Goal: Task Accomplishment & Management: Use online tool/utility

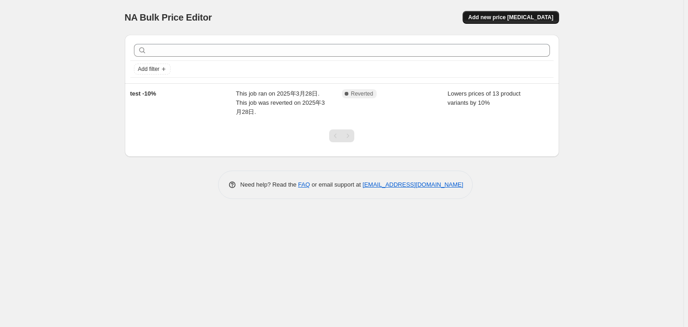
click at [549, 19] on span "Add new price [MEDICAL_DATA]" at bounding box center [510, 17] width 85 height 7
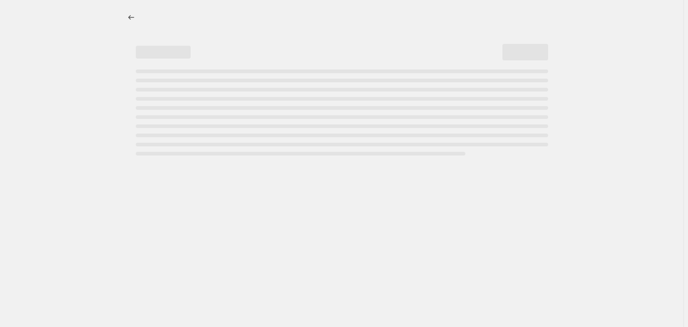
select select "percentage"
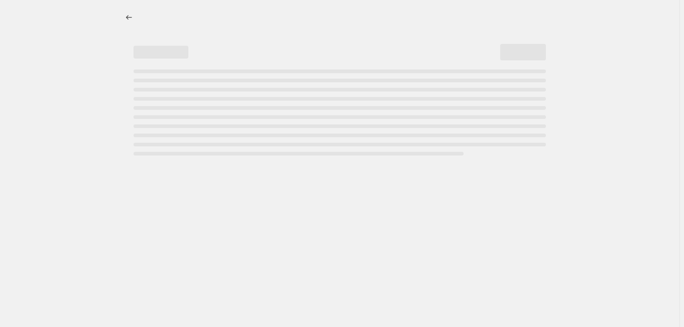
select select "percentage"
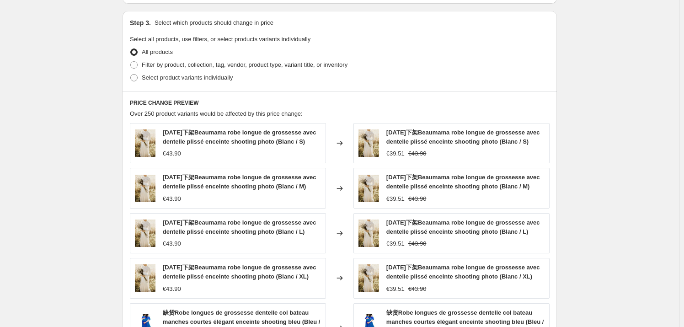
scroll to position [415, 0]
drag, startPoint x: 163, startPoint y: 115, endPoint x: 282, endPoint y: 116, distance: 119.8
click at [282, 116] on span "Over 250 product variants would be affected by this price change:" at bounding box center [216, 114] width 173 height 7
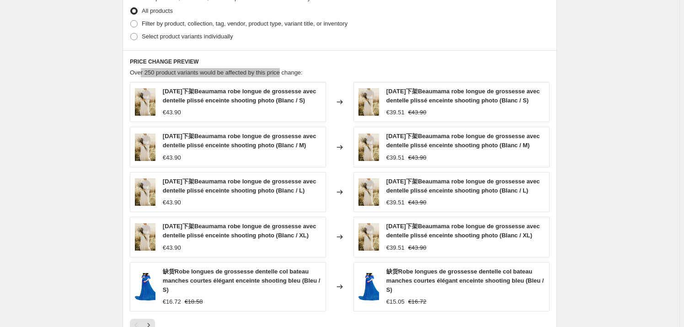
scroll to position [540, 0]
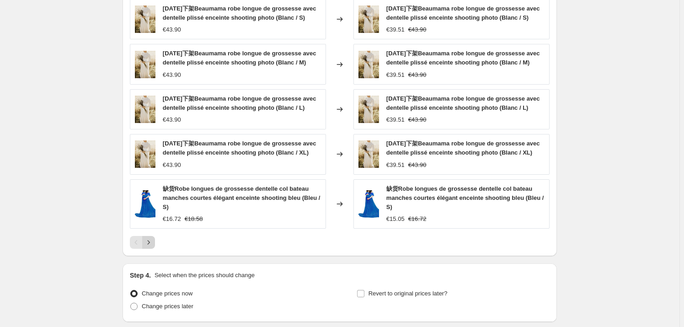
click at [152, 239] on icon "Next" at bounding box center [148, 242] width 9 height 9
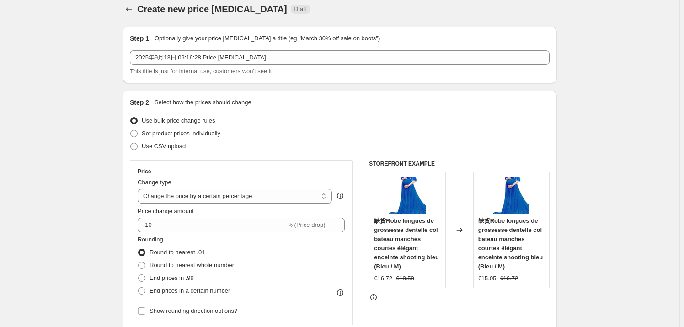
scroll to position [0, 0]
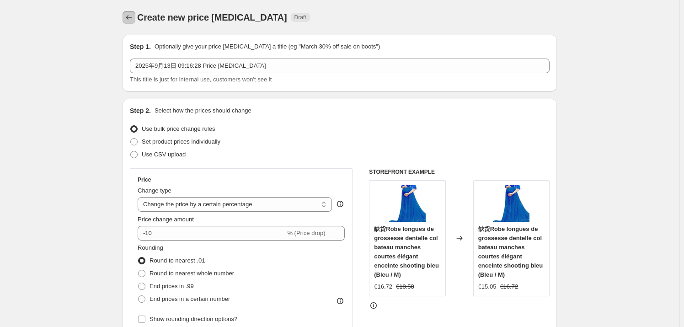
click at [133, 17] on icon "Price change jobs" at bounding box center [128, 17] width 9 height 9
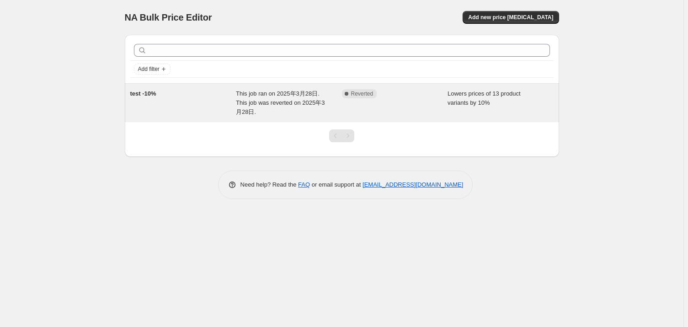
click at [417, 103] on div "Complete Reverted" at bounding box center [395, 102] width 106 height 27
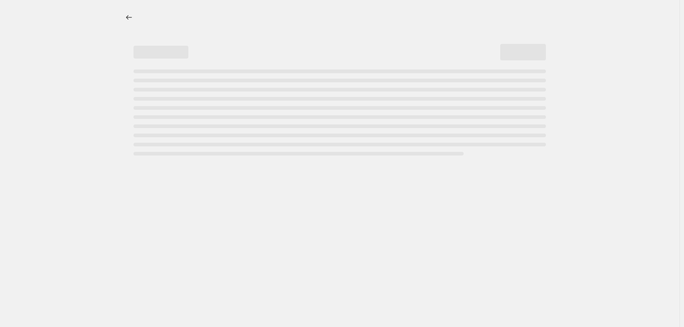
select select "percentage"
select select "collection"
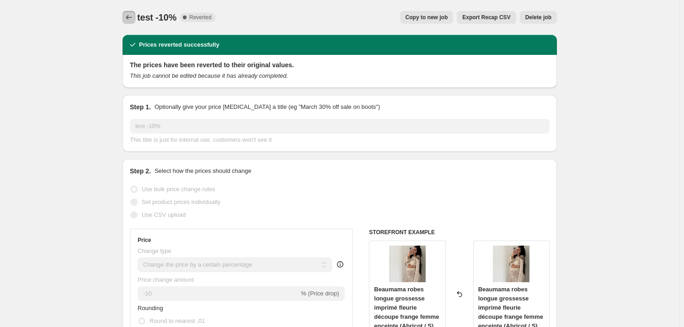
click at [130, 20] on icon "Price change jobs" at bounding box center [128, 17] width 9 height 9
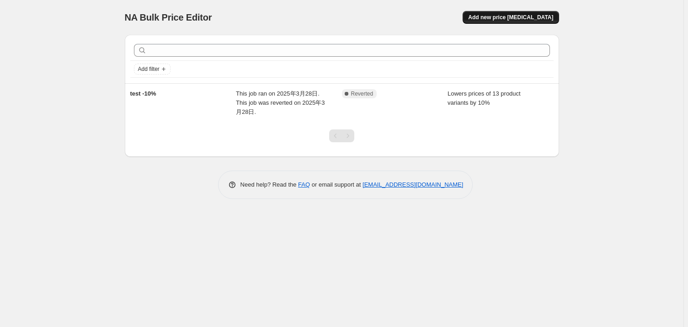
click at [552, 17] on span "Add new price [MEDICAL_DATA]" at bounding box center [510, 17] width 85 height 7
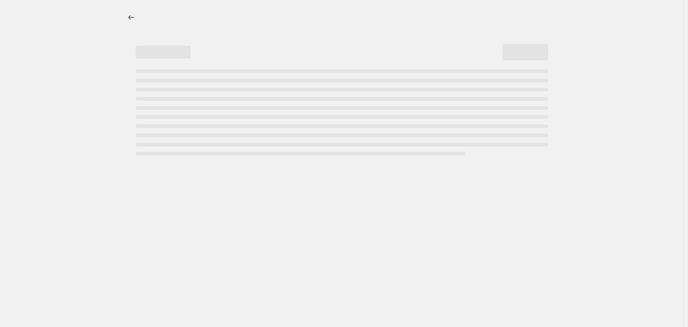
select select "percentage"
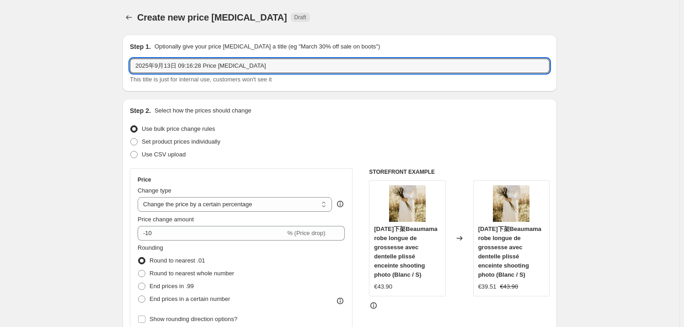
drag, startPoint x: 263, startPoint y: 64, endPoint x: 122, endPoint y: 68, distance: 140.8
type input "2"
type input "20%sale"
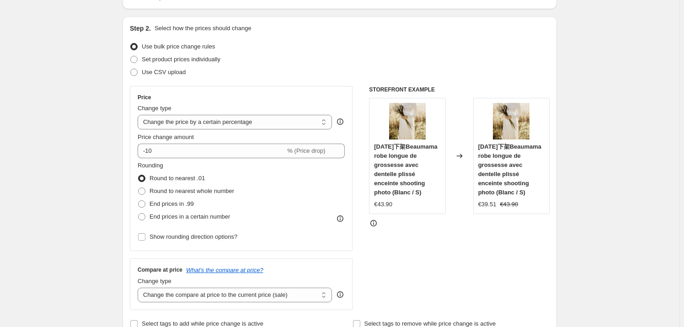
scroll to position [83, 0]
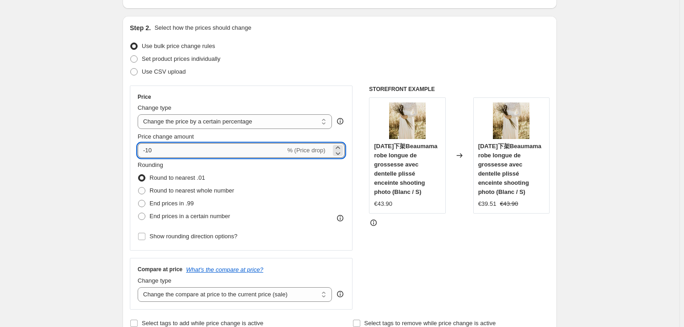
click at [160, 150] on input "-10" at bounding box center [212, 150] width 148 height 15
type input "-20"
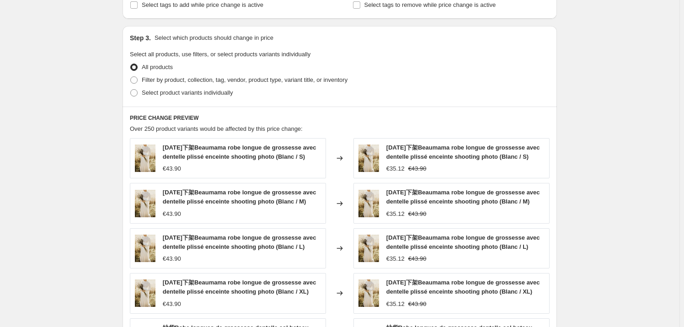
scroll to position [415, 0]
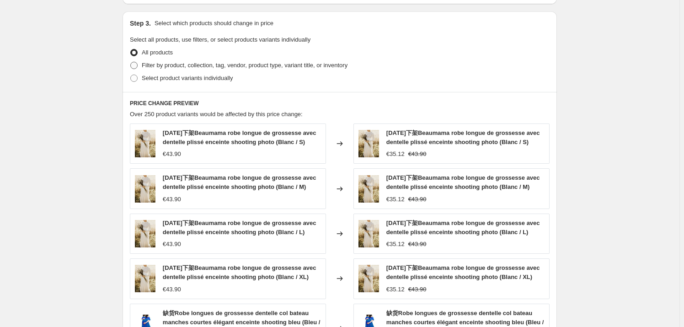
click at [136, 65] on span at bounding box center [133, 65] width 7 height 7
click at [131, 62] on input "Filter by product, collection, tag, vendor, product type, variant title, or inv…" at bounding box center [130, 62] width 0 height 0
radio input "true"
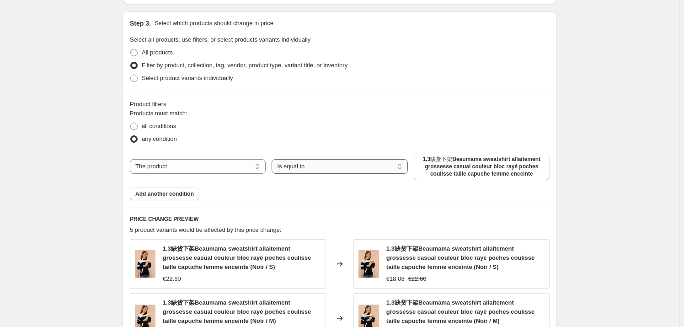
click at [329, 168] on select "Is equal to Is not equal to" at bounding box center [339, 166] width 136 height 15
click at [325, 170] on select "Is equal to Is not equal to" at bounding box center [339, 166] width 136 height 15
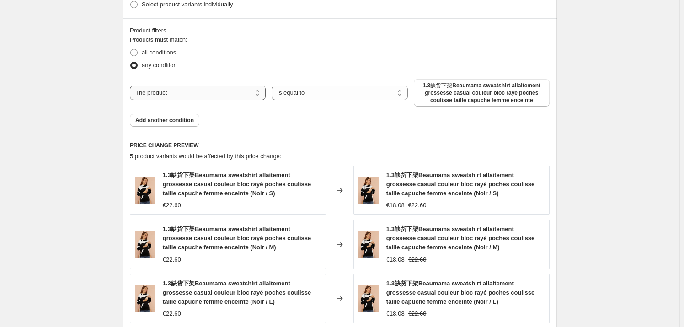
scroll to position [388, 0]
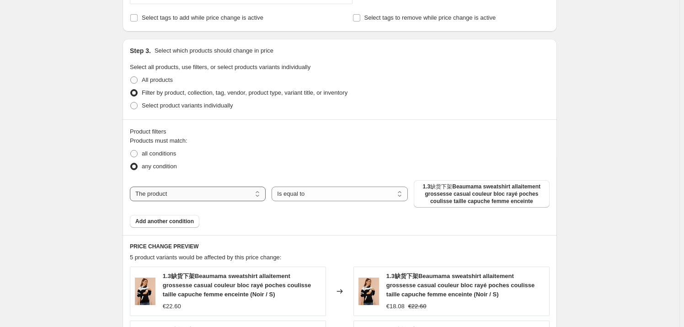
click at [212, 195] on select "The product The product's collection The product's tag The product's vendor The…" at bounding box center [198, 193] width 136 height 15
select select "collection"
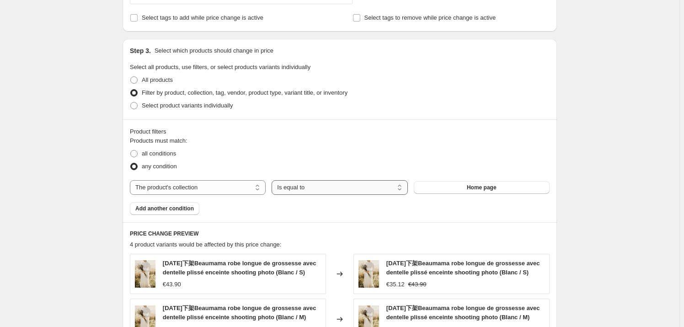
click at [335, 187] on select "Is equal to Is not equal to" at bounding box center [339, 187] width 136 height 15
drag, startPoint x: 335, startPoint y: 187, endPoint x: 366, endPoint y: 187, distance: 30.2
click at [335, 187] on select "Is equal to Is not equal to" at bounding box center [339, 187] width 136 height 15
click at [520, 188] on button "Home page" at bounding box center [482, 187] width 136 height 13
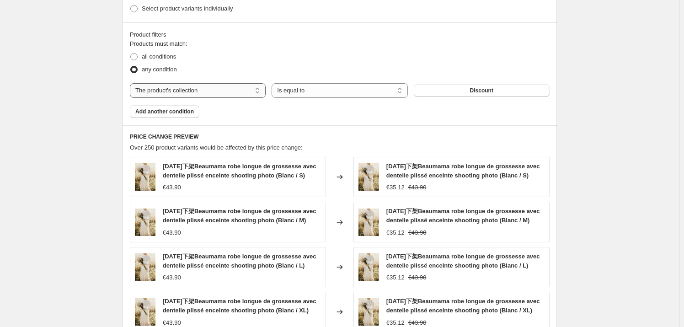
scroll to position [430, 0]
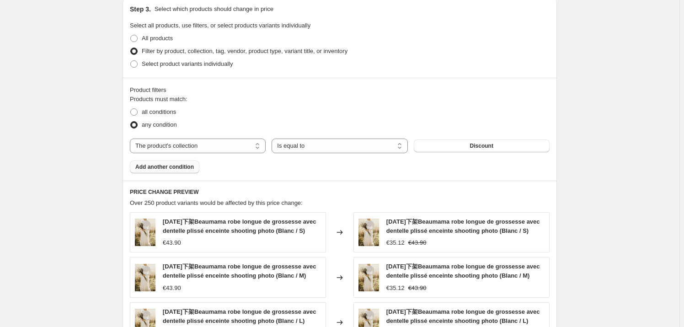
click at [159, 165] on span "Add another condition" at bounding box center [164, 166] width 59 height 7
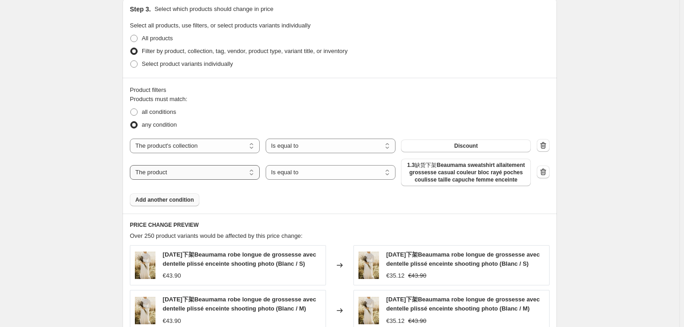
click at [241, 176] on select "The product The product's collection The product's tag The product's vendor The…" at bounding box center [195, 172] width 130 height 15
click at [250, 174] on select "The product The product's collection The product's tag The product's vendor The…" at bounding box center [195, 172] width 130 height 15
select select "product_status"
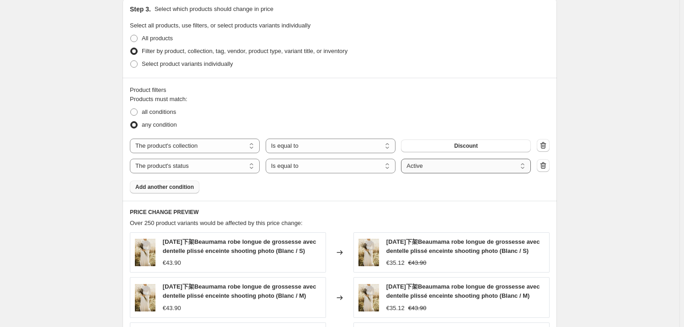
click at [465, 169] on select "Active Draft Archived" at bounding box center [466, 166] width 130 height 15
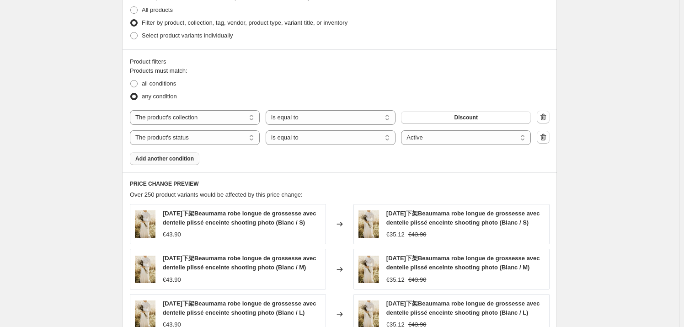
scroll to position [471, 0]
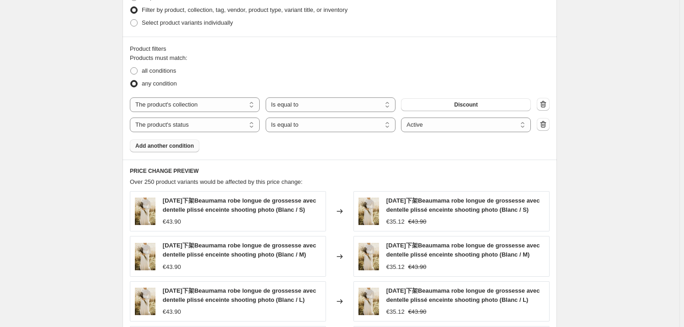
click at [418, 160] on div "PRICE CHANGE PREVIEW Over 250 product variants would be affected by this price …" at bounding box center [339, 304] width 434 height 288
click at [564, 153] on div "Create new price change job. This page is ready Create new price change job Dra…" at bounding box center [340, 59] width 456 height 1060
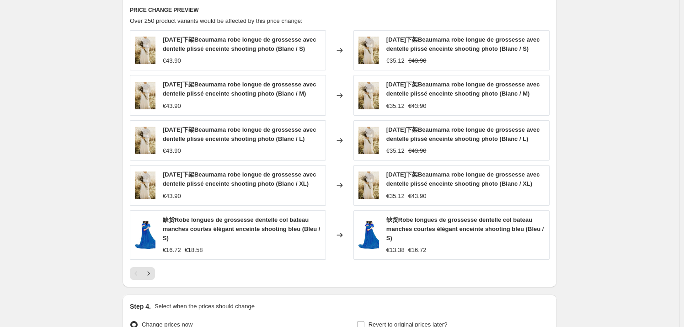
scroll to position [679, 0]
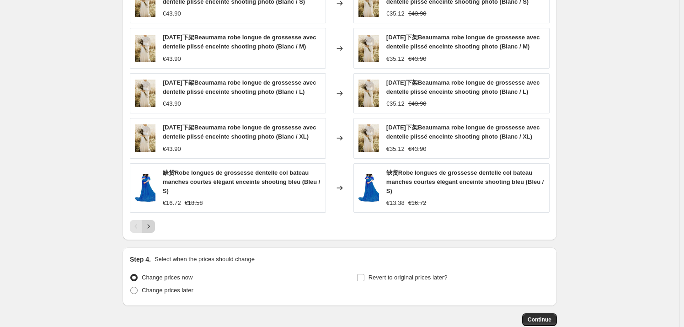
click at [153, 224] on icon "Next" at bounding box center [148, 226] width 9 height 9
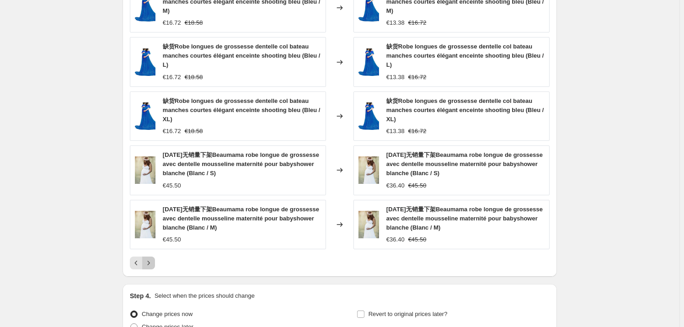
click at [155, 260] on button "Next" at bounding box center [148, 262] width 13 height 13
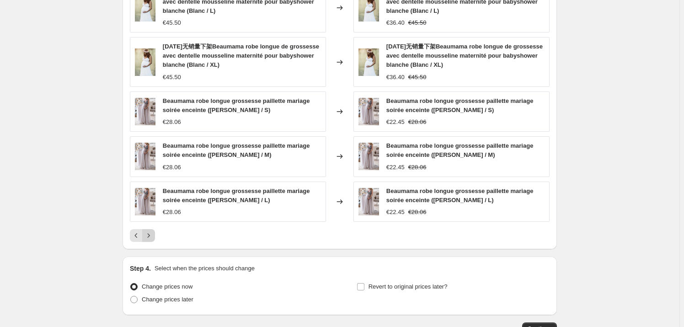
click at [151, 237] on icon "Next" at bounding box center [148, 235] width 9 height 9
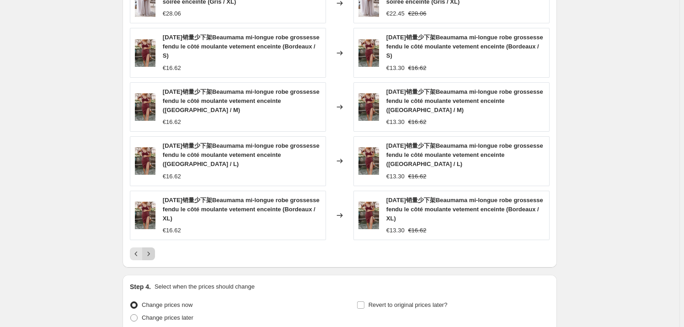
click at [150, 251] on icon "Next" at bounding box center [148, 253] width 9 height 9
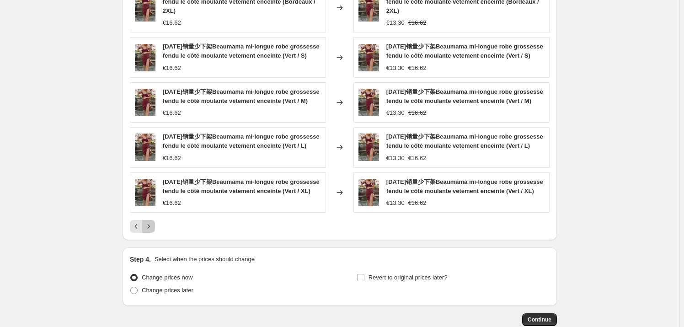
click at [151, 231] on icon "Next" at bounding box center [148, 226] width 9 height 9
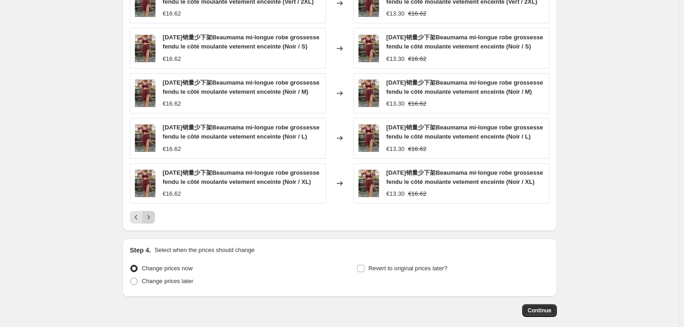
click at [153, 222] on icon "Next" at bounding box center [148, 217] width 9 height 9
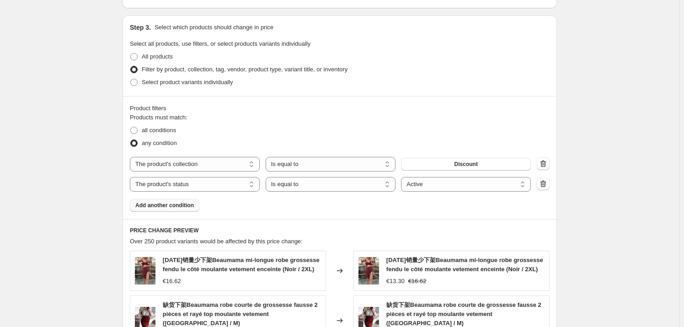
scroll to position [430, 0]
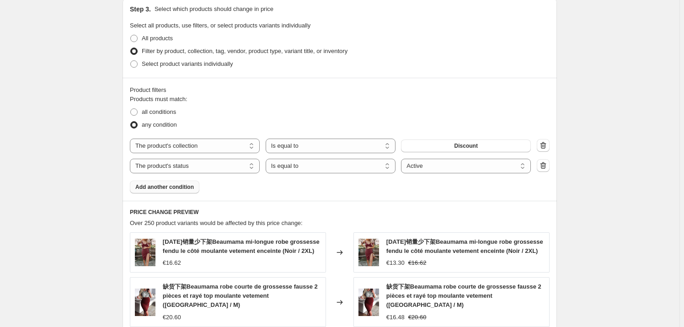
click at [603, 130] on div "Create new price change job. This page is ready Create new price change job Dra…" at bounding box center [339, 105] width 679 height 1070
drag, startPoint x: 482, startPoint y: 173, endPoint x: 379, endPoint y: 186, distance: 103.7
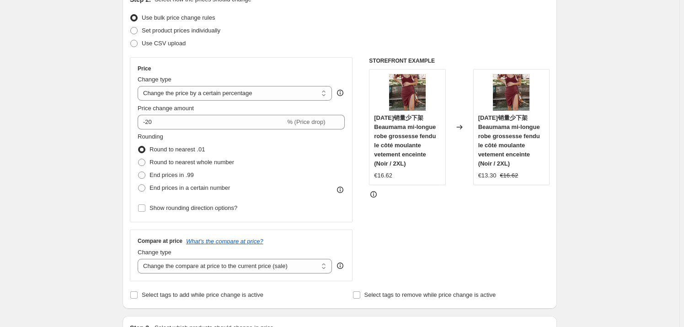
scroll to position [124, 0]
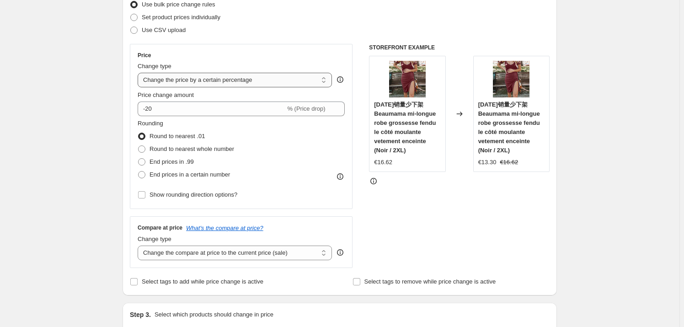
click at [319, 80] on select "Change the price to a certain amount Change the price by a certain amount Chang…" at bounding box center [235, 80] width 194 height 15
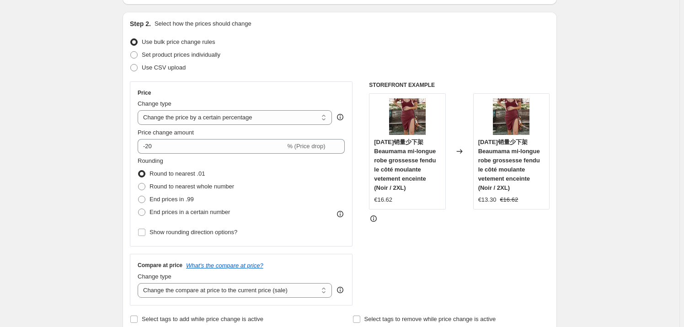
scroll to position [0, 0]
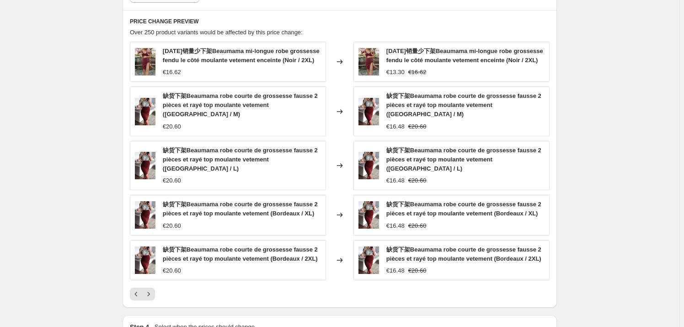
scroll to position [733, 0]
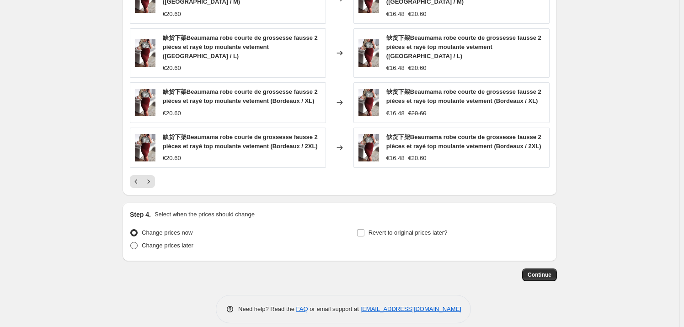
click at [138, 241] on span at bounding box center [134, 245] width 8 height 8
click at [131, 242] on input "Change prices later" at bounding box center [130, 242] width 0 height 0
radio input "true"
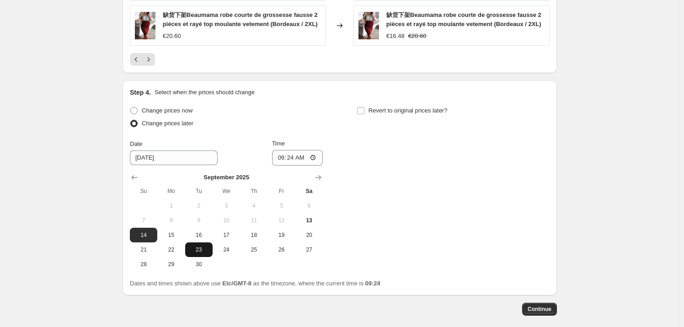
scroll to position [857, 0]
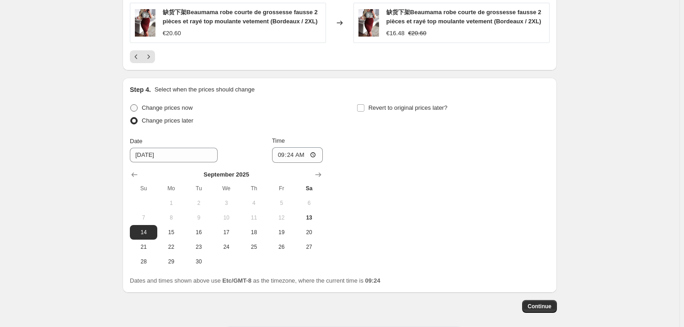
click at [133, 104] on span at bounding box center [133, 107] width 7 height 7
click at [131, 104] on input "Change prices now" at bounding box center [130, 104] width 0 height 0
radio input "true"
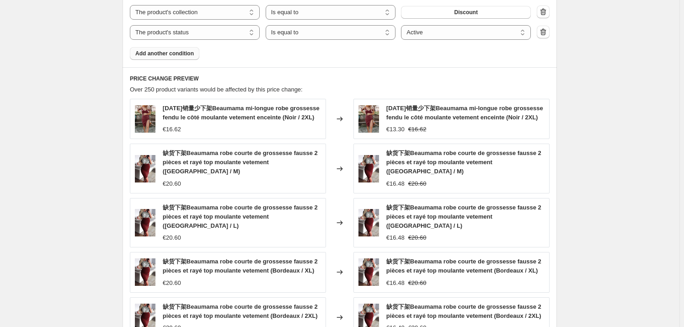
scroll to position [623, 0]
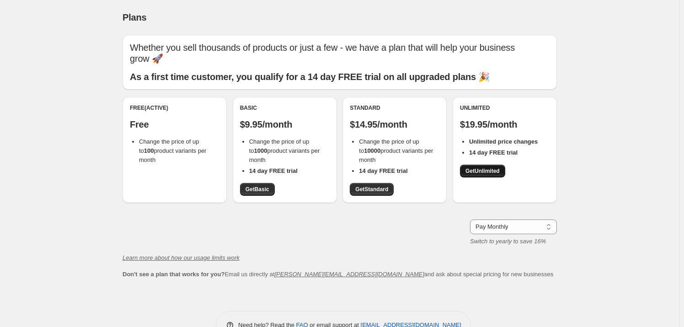
click at [492, 175] on link "Get Unlimited" at bounding box center [482, 171] width 45 height 13
drag, startPoint x: 27, startPoint y: 204, endPoint x: 15, endPoint y: 216, distance: 16.8
click at [27, 204] on div "Plans. This page is ready Plans Whether you sell thousands of products or just …" at bounding box center [339, 176] width 679 height 353
click at [601, 211] on div "Plans. This page is ready Plans Whether you sell thousands of products or just …" at bounding box center [339, 176] width 679 height 353
click at [556, 228] on select "Pay Monthly Pay Yearly (Save 16%)" at bounding box center [513, 226] width 87 height 15
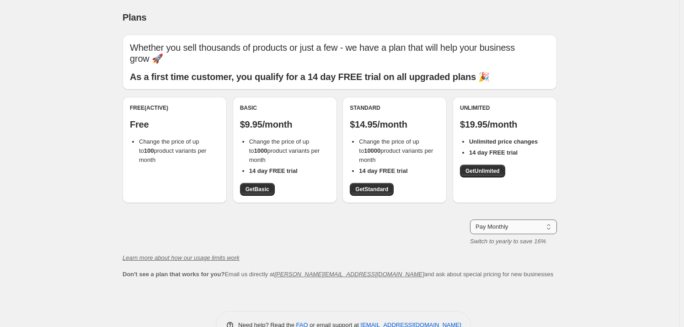
click at [472, 219] on select "Pay Monthly Pay Yearly (Save 16%)" at bounding box center [513, 226] width 87 height 15
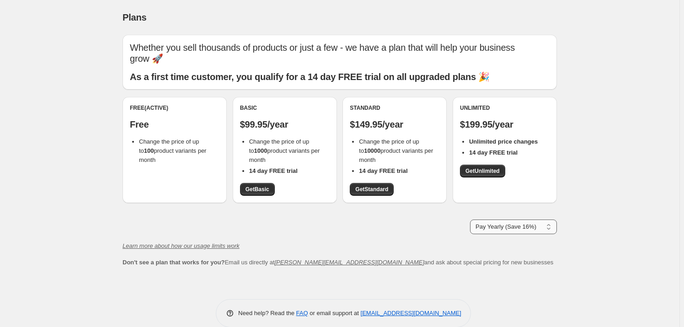
click at [546, 228] on select "Pay Monthly Pay Yearly (Save 16%)" at bounding box center [513, 226] width 87 height 15
click at [472, 219] on select "Pay Monthly Pay Yearly (Save 16%)" at bounding box center [513, 226] width 87 height 15
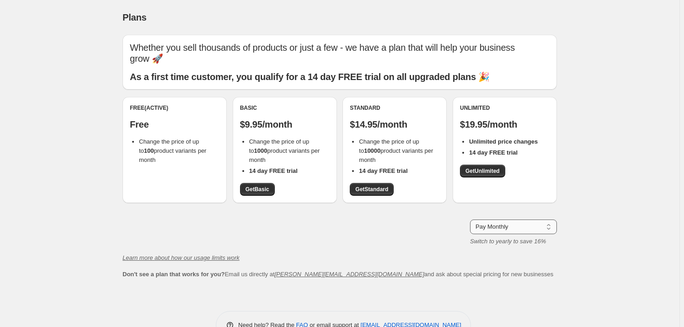
click at [541, 227] on select "Pay Monthly Pay Yearly (Save 16%)" at bounding box center [513, 226] width 87 height 15
click at [472, 219] on select "Pay Monthly Pay Yearly (Save 16%)" at bounding box center [513, 226] width 87 height 15
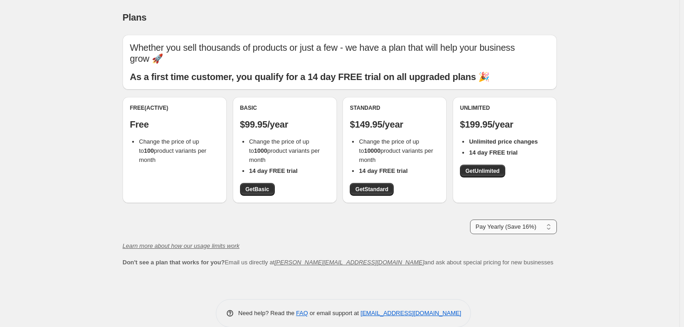
click at [531, 225] on select "Pay Monthly Pay Yearly (Save 16%)" at bounding box center [513, 226] width 87 height 15
select select "month"
click at [472, 219] on select "Pay Monthly Pay Yearly (Save 16%)" at bounding box center [513, 226] width 87 height 15
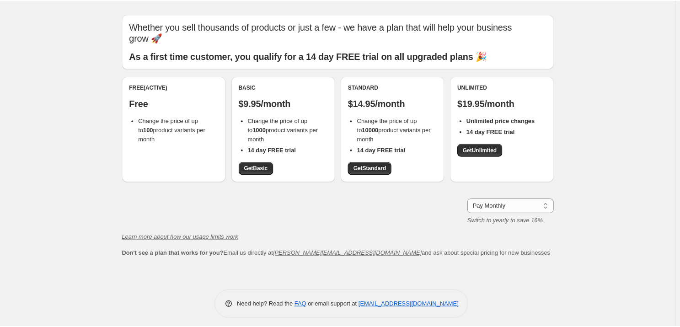
scroll to position [26, 0]
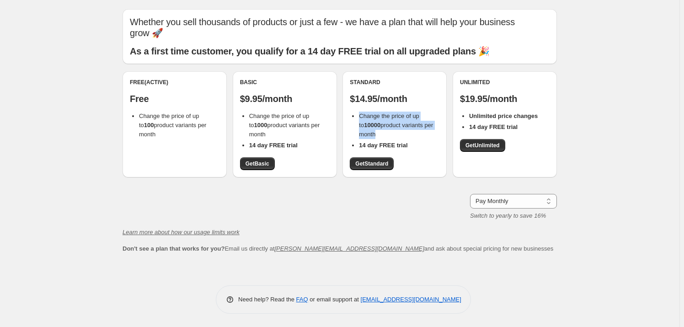
drag, startPoint x: 361, startPoint y: 117, endPoint x: 376, endPoint y: 131, distance: 21.0
click at [376, 131] on span "Change the price of up to 10000 product variants per month" at bounding box center [396, 124] width 74 height 25
click at [415, 206] on div "Pay Monthly Pay Yearly (Save 16%) Pay Monthly Switch to yearly to save 16%" at bounding box center [339, 207] width 434 height 27
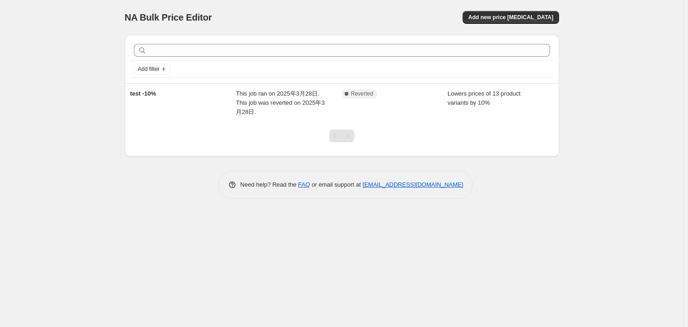
click at [71, 235] on div "NA Bulk Price Editor. This page is ready NA Bulk Price Editor Add new price [ME…" at bounding box center [341, 163] width 683 height 327
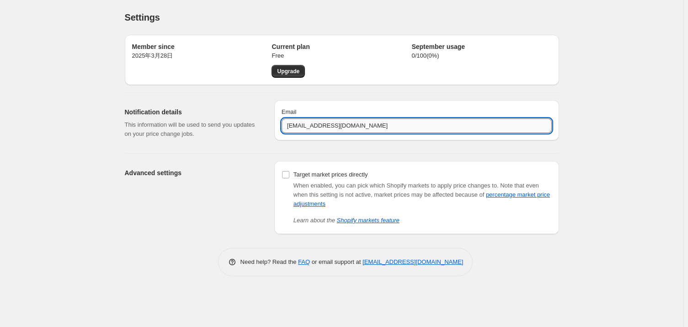
click at [377, 123] on input "[EMAIL_ADDRESS][DOMAIN_NAME]" at bounding box center [417, 125] width 270 height 15
click at [402, 128] on input "[EMAIL_ADDRESS][DOMAIN_NAME]" at bounding box center [417, 125] width 270 height 15
click at [113, 231] on div "Settings. This page is ready Settings Member since [DATE]年3月28日 Current plan Fr…" at bounding box center [341, 163] width 683 height 327
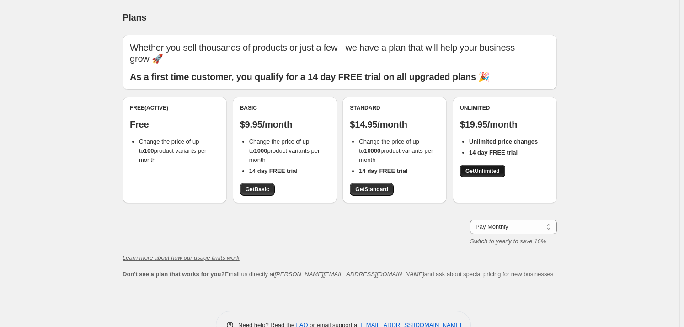
click at [496, 176] on link "Get Unlimited" at bounding box center [482, 171] width 45 height 13
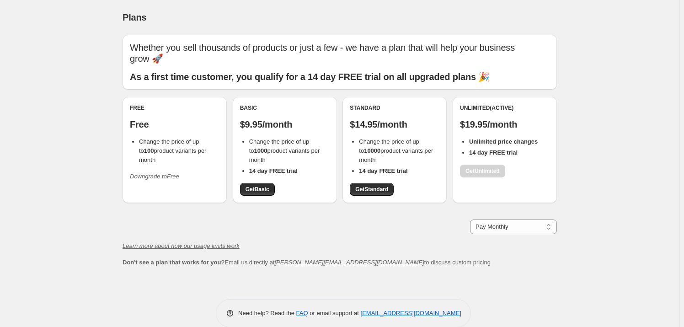
click at [628, 213] on div "Plans. This page is ready Plans Whether you sell thousands of products or just …" at bounding box center [339, 170] width 679 height 341
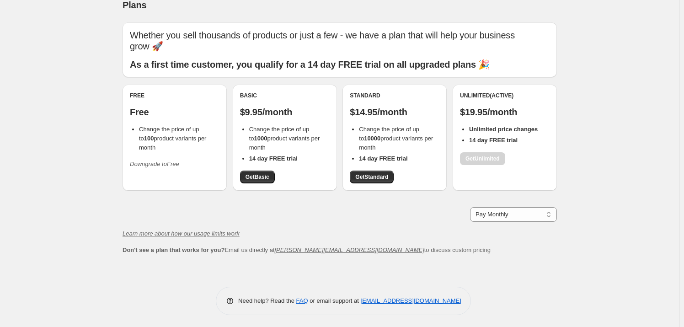
scroll to position [14, 0]
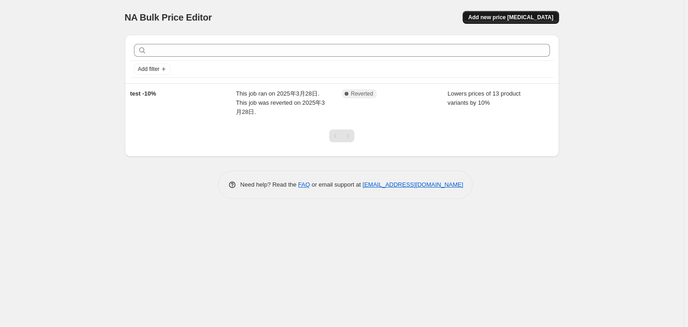
click at [534, 16] on span "Add new price [MEDICAL_DATA]" at bounding box center [510, 17] width 85 height 7
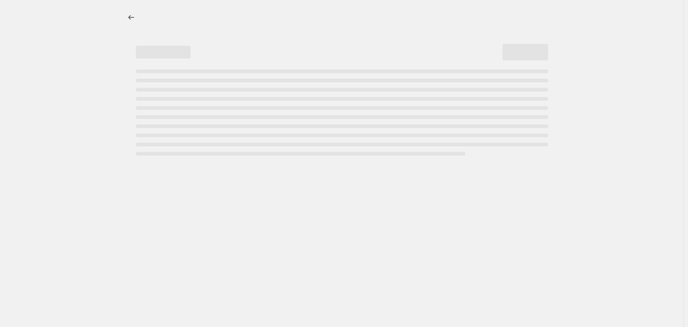
select select "percentage"
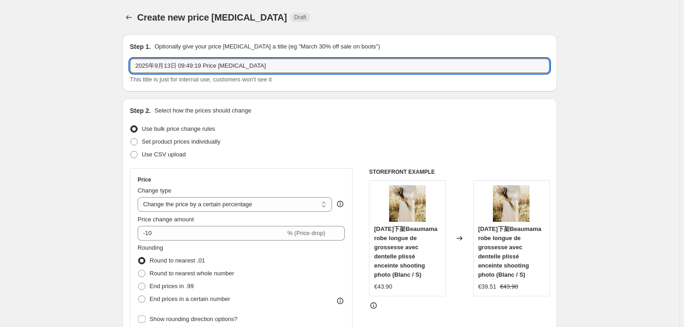
drag, startPoint x: 268, startPoint y: 67, endPoint x: 61, endPoint y: 72, distance: 207.1
type input "test 20%"
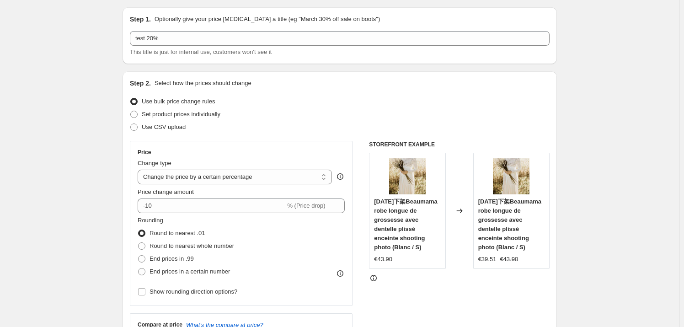
scroll to position [83, 0]
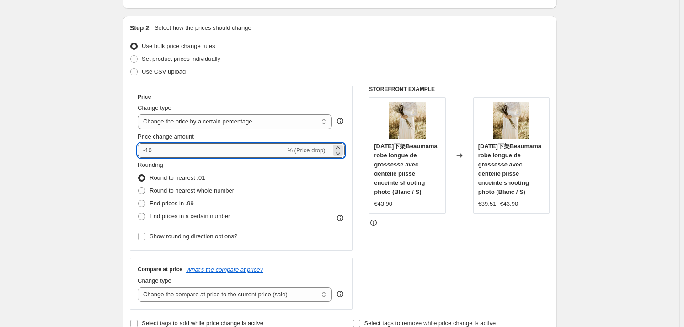
drag, startPoint x: 157, startPoint y: 149, endPoint x: 146, endPoint y: 154, distance: 11.7
click at [146, 154] on input "-10" at bounding box center [212, 150] width 148 height 15
type input "-20"
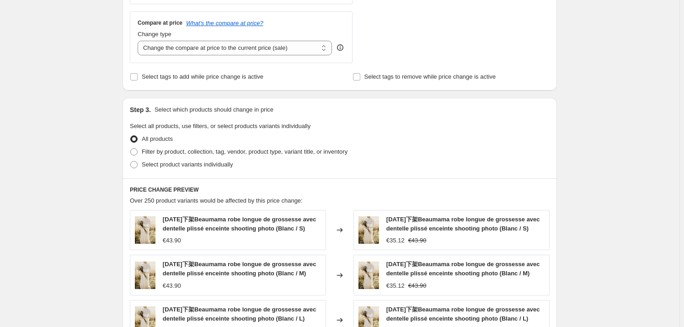
scroll to position [374, 0]
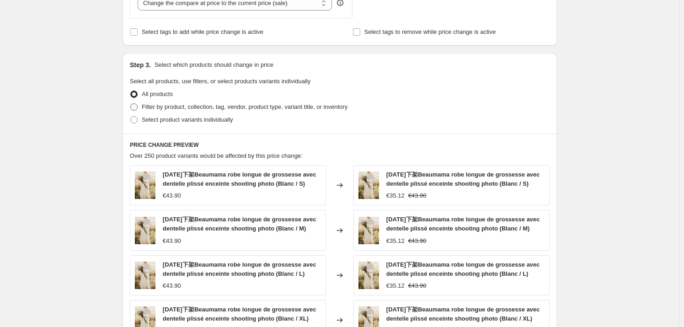
click at [137, 110] on span at bounding box center [133, 106] width 7 height 7
click at [131, 104] on input "Filter by product, collection, tag, vendor, product type, variant title, or inv…" at bounding box center [130, 103] width 0 height 0
radio input "true"
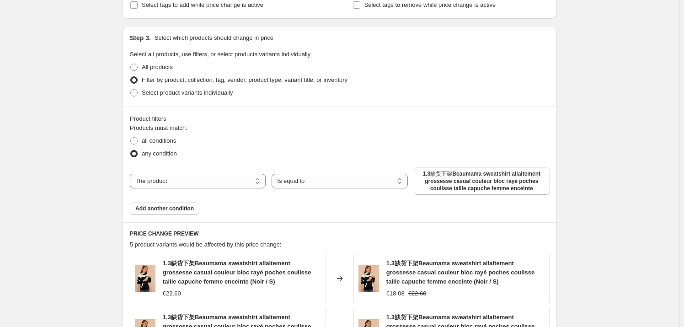
scroll to position [457, 0]
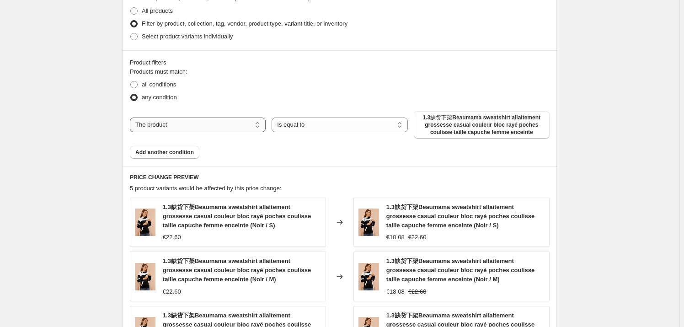
click at [249, 124] on select "The product The product's collection The product's tag The product's vendor The…" at bounding box center [198, 124] width 136 height 15
select select "collection"
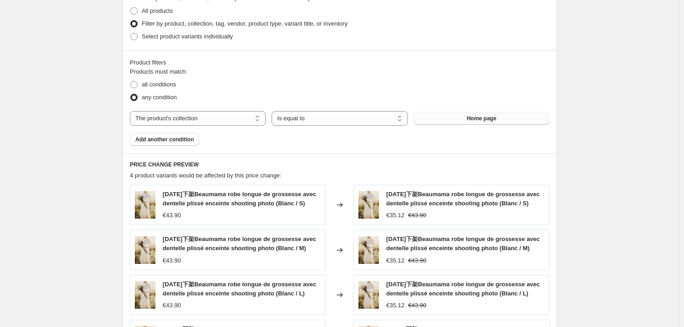
click at [520, 116] on button "Home page" at bounding box center [482, 118] width 136 height 13
click at [482, 116] on span "Home page" at bounding box center [482, 118] width 30 height 7
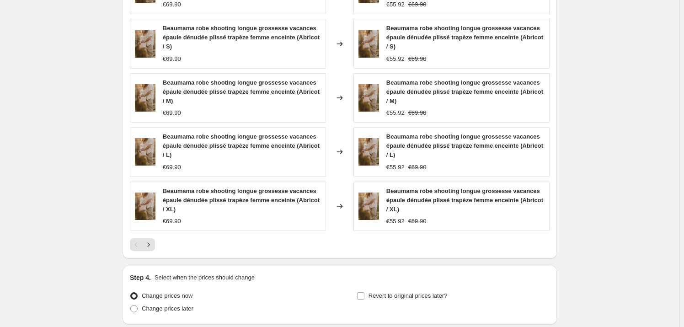
scroll to position [748, 0]
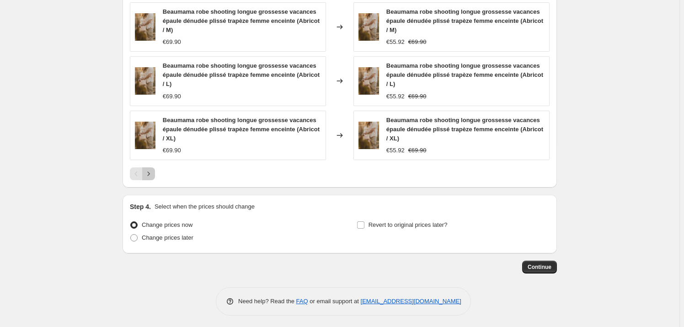
click at [150, 174] on icon "Next" at bounding box center [148, 173] width 9 height 9
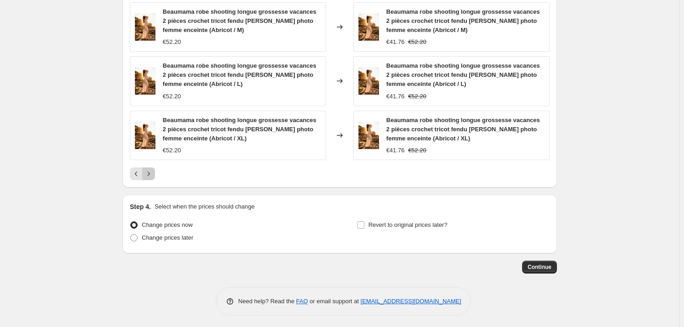
click at [152, 176] on icon "Next" at bounding box center [148, 173] width 9 height 9
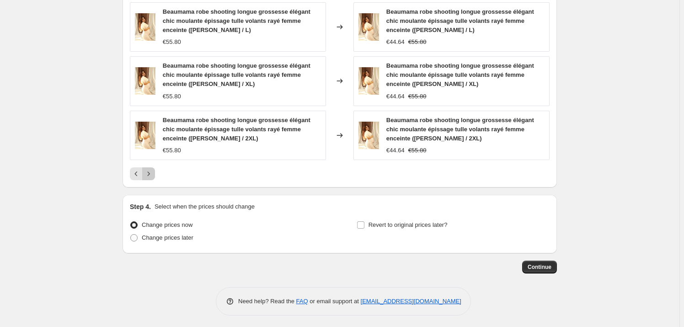
click at [152, 176] on icon "Next" at bounding box center [148, 173] width 9 height 9
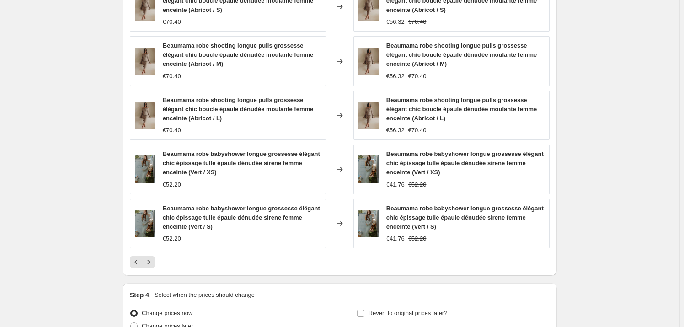
scroll to position [581, 0]
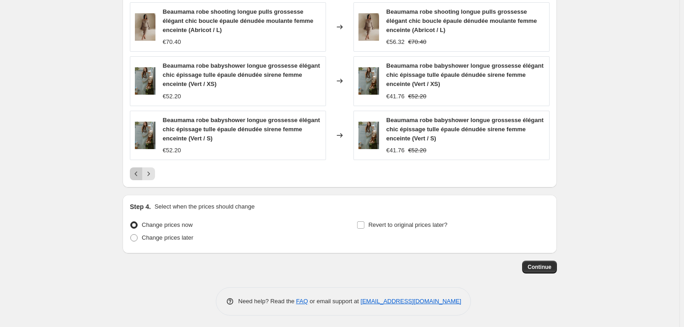
click at [142, 178] on button "Previous" at bounding box center [136, 173] width 13 height 13
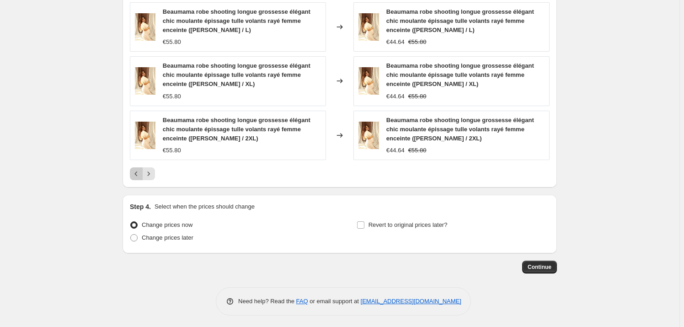
click at [142, 178] on button "Previous" at bounding box center [136, 173] width 13 height 13
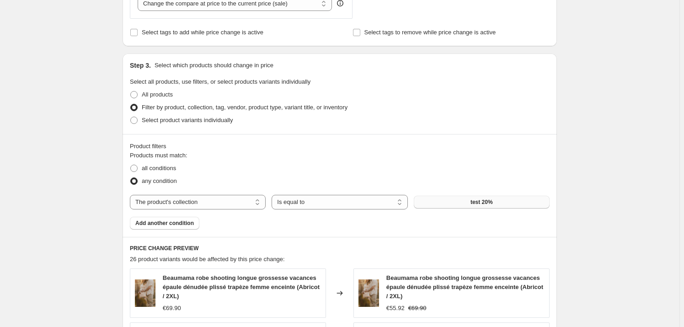
scroll to position [498, 0]
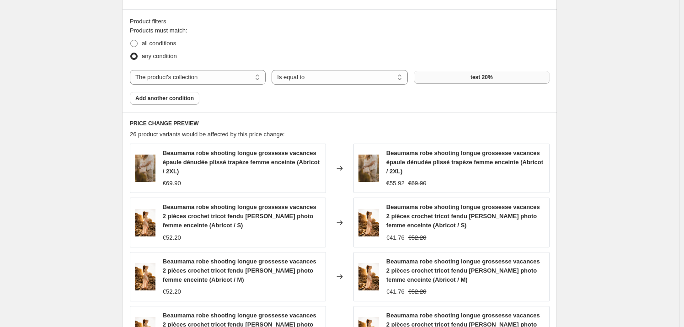
click at [453, 75] on button "test 20%" at bounding box center [482, 77] width 136 height 13
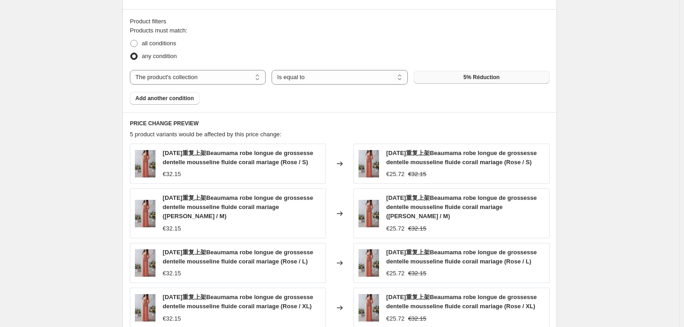
click at [476, 75] on span "5% Réduction" at bounding box center [481, 77] width 36 height 7
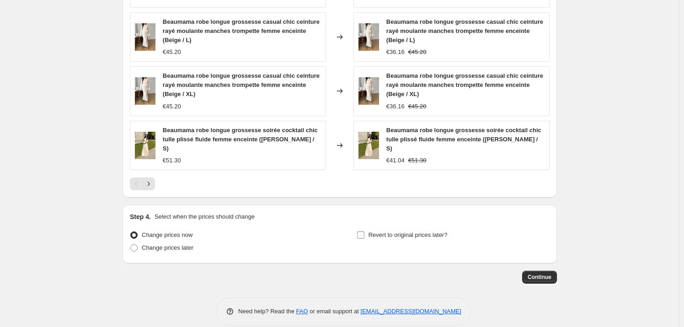
scroll to position [740, 0]
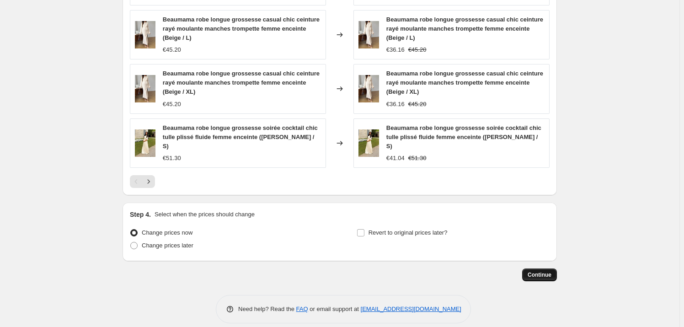
click at [551, 271] on span "Continue" at bounding box center [539, 274] width 24 height 7
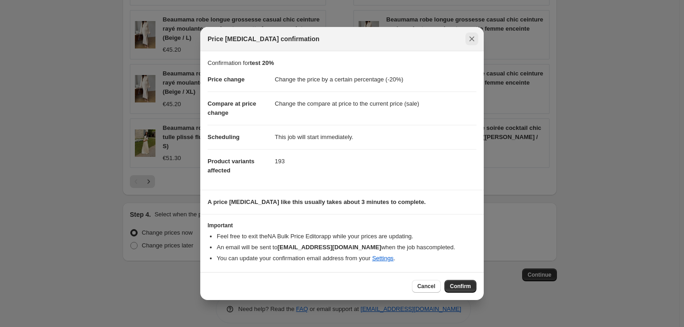
click at [471, 40] on icon "Close" at bounding box center [471, 39] width 5 height 5
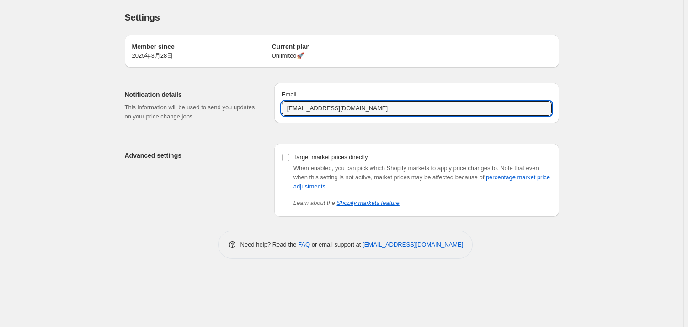
drag, startPoint x: 342, startPoint y: 107, endPoint x: 278, endPoint y: 107, distance: 64.0
click at [278, 107] on div "Email jhwdfrmaternity1501@outlook.com" at bounding box center [416, 103] width 285 height 40
click at [405, 117] on div "Email jhwdfrmaternity1501@outlook.com" at bounding box center [416, 103] width 285 height 40
click at [410, 111] on input "jhwdfrmaternity1501@outlook.com" at bounding box center [417, 108] width 270 height 15
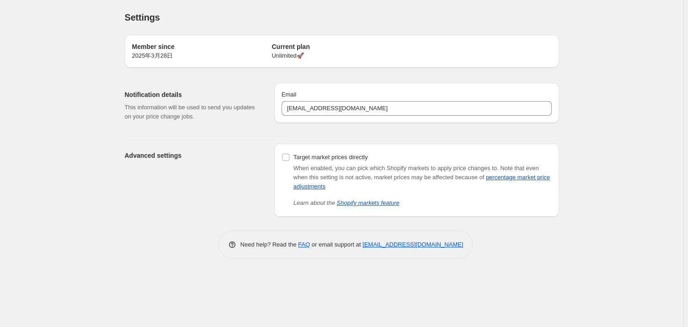
click at [101, 234] on div "Settings. This page is ready Settings Member since 2025年3月28日 Current plan Unli…" at bounding box center [341, 163] width 683 height 327
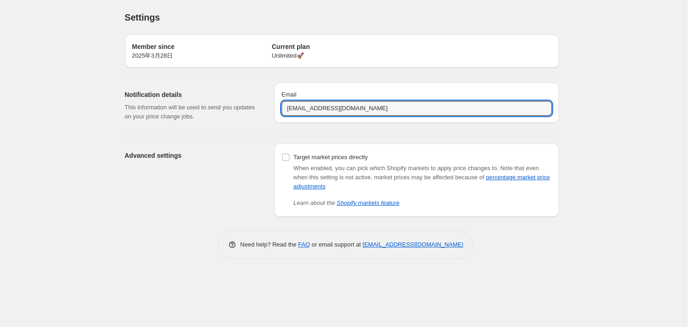
drag, startPoint x: 341, startPoint y: 109, endPoint x: 270, endPoint y: 110, distance: 71.3
click at [270, 110] on div "Notification details This information will be used to send you updates on your …" at bounding box center [338, 101] width 442 height 53
click at [404, 110] on input "jhwdfrmaternity1501@outlook.com" at bounding box center [417, 108] width 270 height 15
paste input "putty2329@gmail"
type input "[EMAIL_ADDRESS][DOMAIN_NAME]"
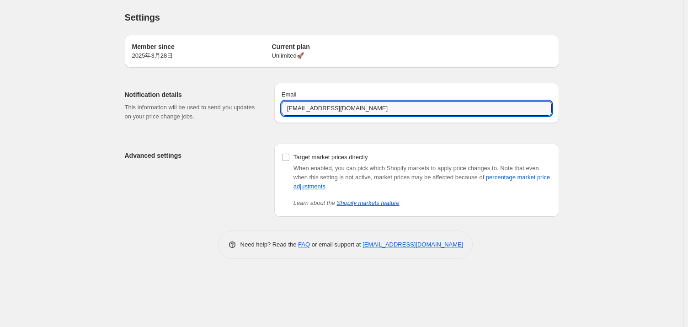
click at [624, 147] on div "Settings. This page is ready Settings Member since 2025年3月28日 Current plan Unli…" at bounding box center [341, 163] width 683 height 327
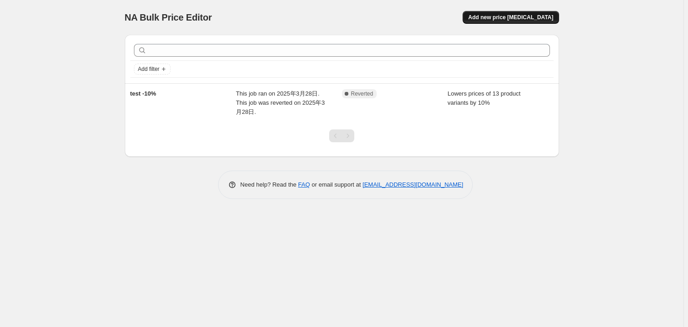
click at [543, 21] on span "Add new price [MEDICAL_DATA]" at bounding box center [510, 17] width 85 height 7
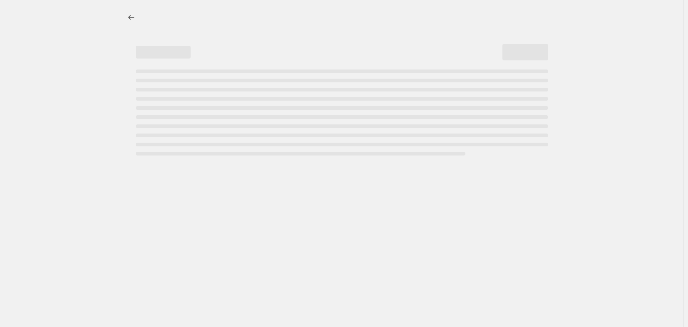
select select "percentage"
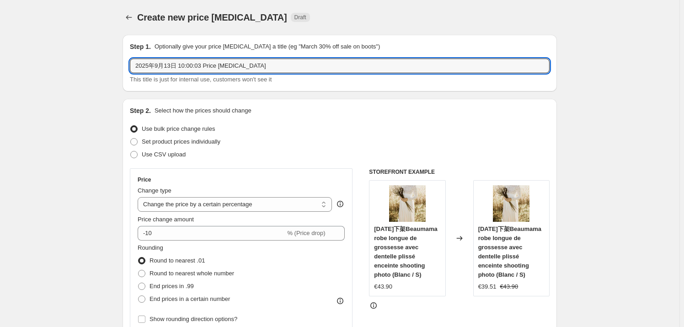
drag, startPoint x: 197, startPoint y: 67, endPoint x: 91, endPoint y: 64, distance: 105.6
type input "sale 20%"
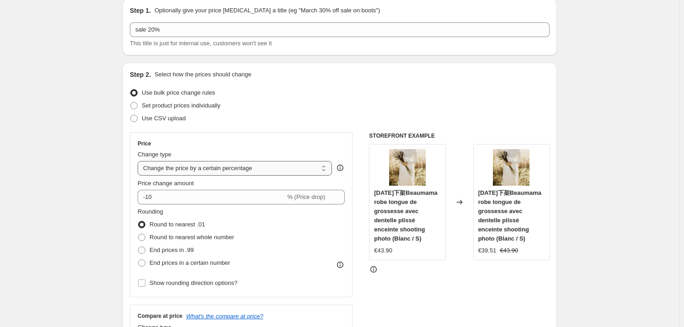
scroll to position [83, 0]
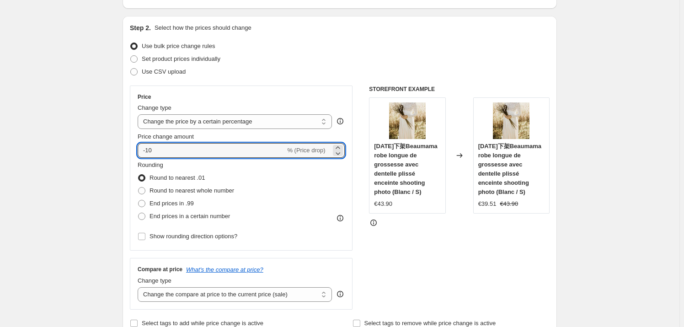
drag, startPoint x: 170, startPoint y: 153, endPoint x: 123, endPoint y: 153, distance: 46.2
click at [341, 155] on icon at bounding box center [337, 153] width 9 height 9
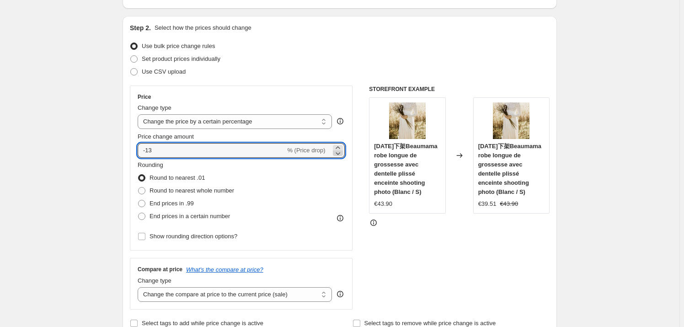
click at [341, 155] on icon at bounding box center [337, 153] width 9 height 9
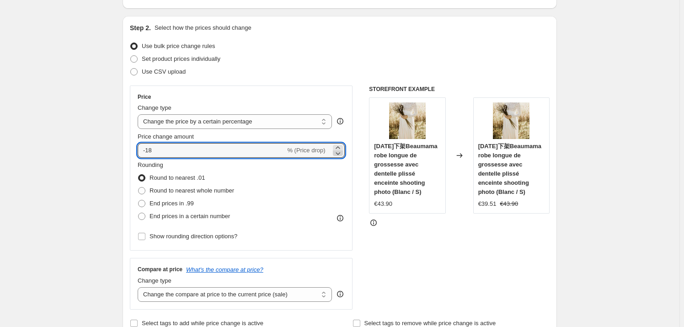
click at [341, 155] on icon at bounding box center [337, 153] width 9 height 9
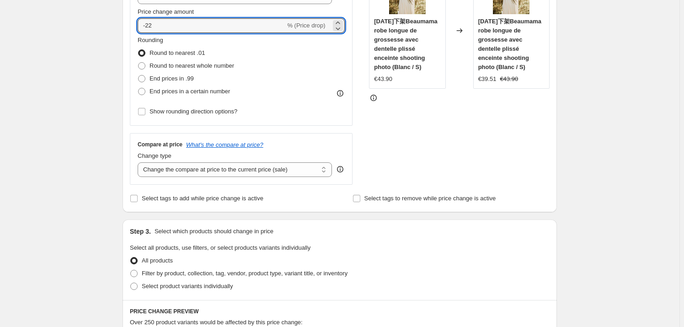
type input "-22"
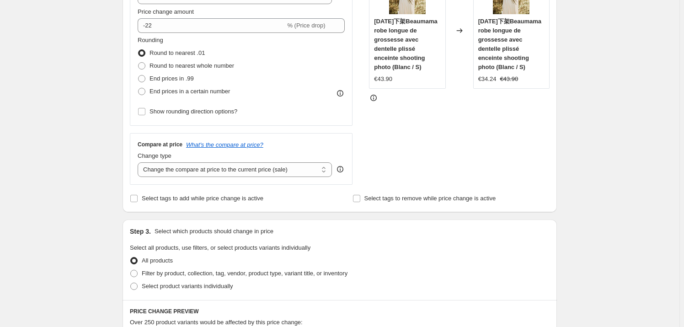
click at [105, 185] on div "Create new price change job. This page is ready Create new price change job Dra…" at bounding box center [339, 260] width 679 height 937
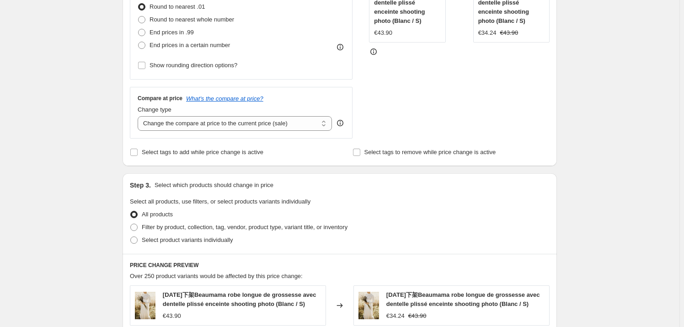
scroll to position [332, 0]
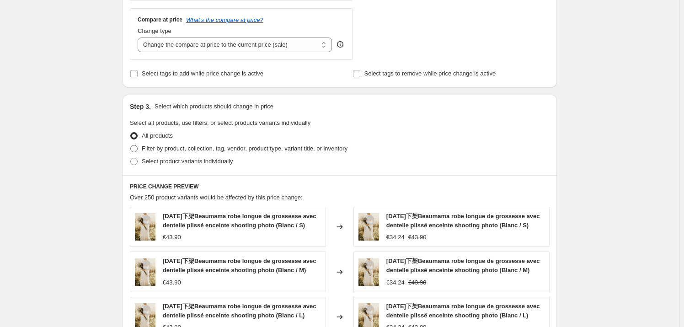
click at [138, 147] on span at bounding box center [133, 148] width 7 height 7
click at [131, 145] on input "Filter by product, collection, tag, vendor, product type, variant title, or inv…" at bounding box center [130, 145] width 0 height 0
radio input "true"
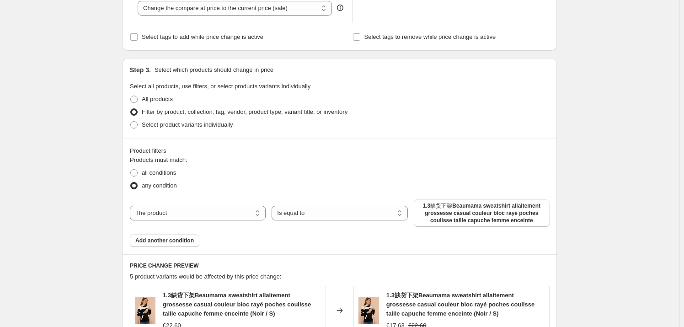
scroll to position [457, 0]
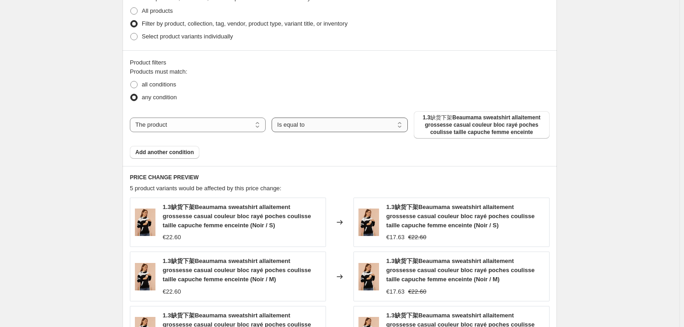
click at [313, 127] on select "Is equal to Is not equal to" at bounding box center [339, 124] width 136 height 15
click at [273, 117] on select "Is equal to Is not equal to" at bounding box center [339, 124] width 136 height 15
click at [445, 129] on span "1.3缺货下架Beaumama sweatshirt allaitement grossesse casual couleur bloc rayé poche…" at bounding box center [481, 125] width 125 height 22
click at [234, 125] on select "The product The product's collection The product's tag The product's vendor The…" at bounding box center [198, 124] width 136 height 15
select select "collection"
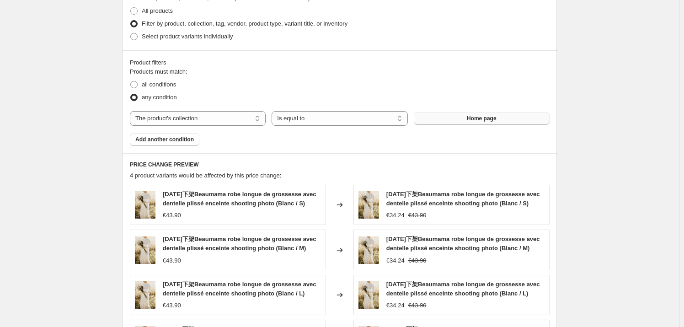
click at [467, 120] on button "Home page" at bounding box center [482, 118] width 136 height 13
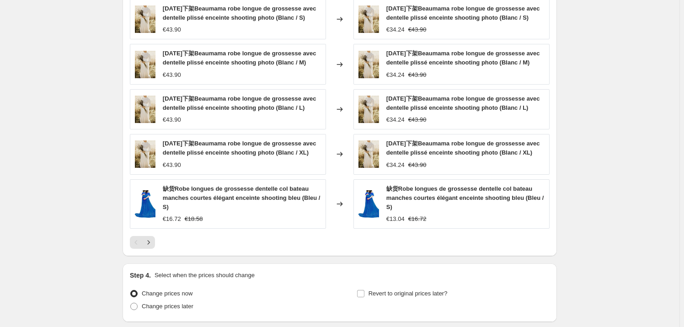
scroll to position [671, 0]
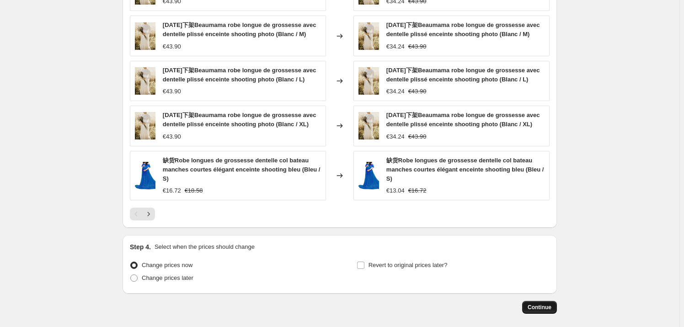
click at [531, 310] on span "Continue" at bounding box center [539, 306] width 24 height 7
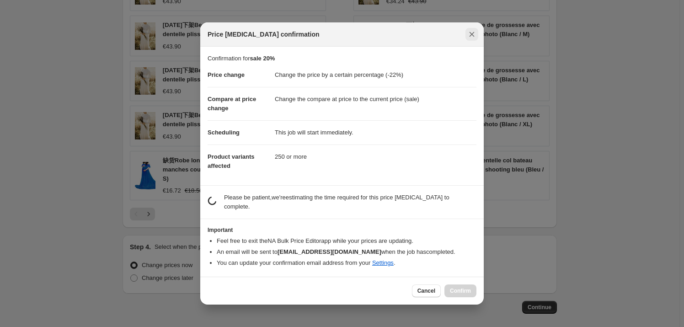
click at [472, 39] on icon "Close" at bounding box center [471, 34] width 9 height 9
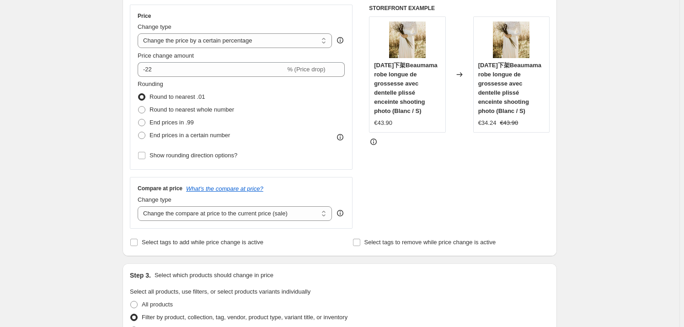
scroll to position [89, 0]
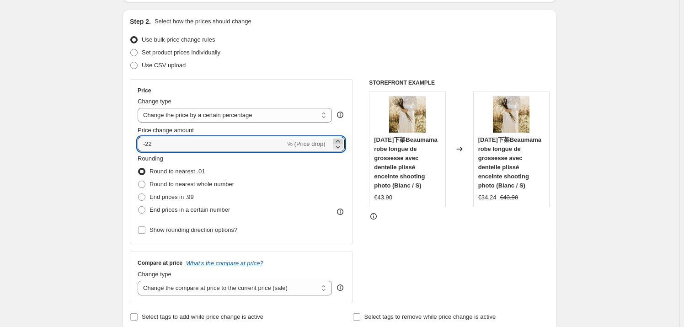
click at [340, 139] on icon at bounding box center [337, 141] width 9 height 9
type input "-20"
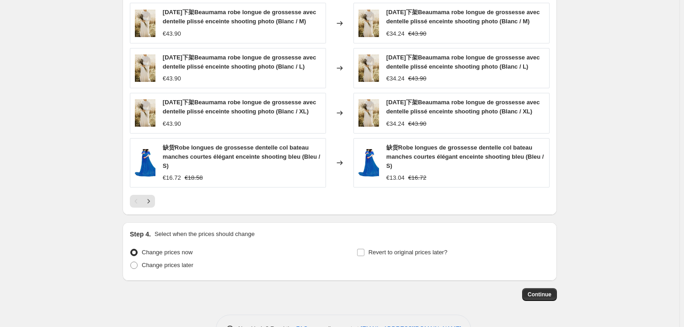
scroll to position [713, 0]
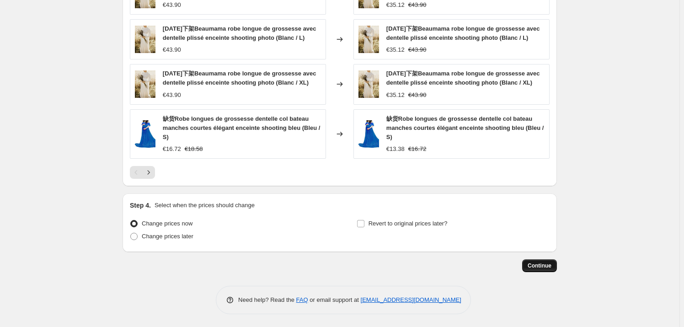
click at [540, 264] on span "Continue" at bounding box center [539, 265] width 24 height 7
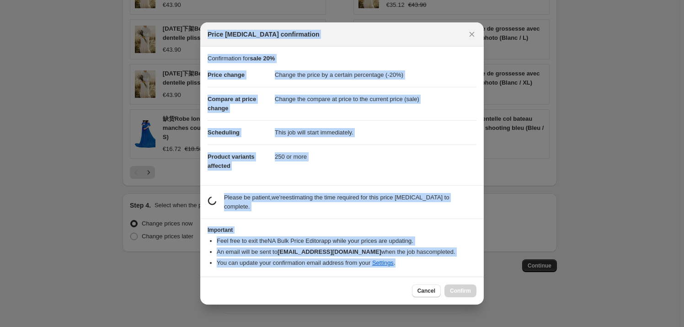
drag, startPoint x: 428, startPoint y: 261, endPoint x: 206, endPoint y: 41, distance: 312.9
click at [206, 41] on div "Price change job confirmation Confirmation for sale 20% Price change Change the…" at bounding box center [341, 163] width 283 height 282
copy div "Price change job confirmation Confirmation for sale 20% Price change Change the…"
click at [387, 144] on dd "This job will start immediately." at bounding box center [376, 132] width 202 height 24
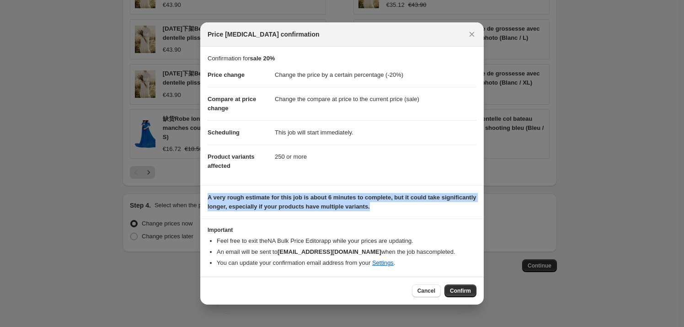
drag, startPoint x: 378, startPoint y: 209, endPoint x: 207, endPoint y: 197, distance: 171.9
click at [207, 197] on section "A very rough estimate for this job is about 6 minutes to complete, but it could…" at bounding box center [341, 202] width 283 height 33
copy b "A very rough estimate for this job is about 6 minutes to complete, but it could…"
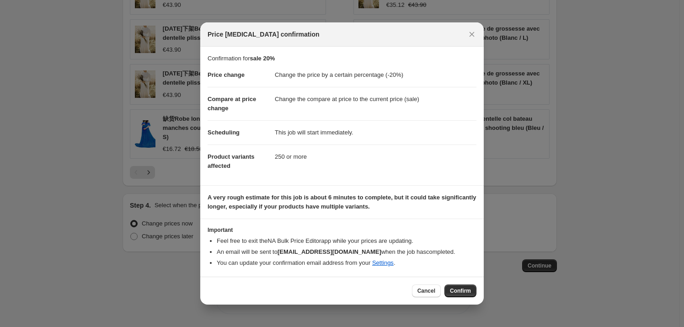
click at [314, 169] on dl "Price change Change the price by a certain percentage (-20%) Compare at price c…" at bounding box center [342, 120] width 269 height 115
drag, startPoint x: 222, startPoint y: 160, endPoint x: 210, endPoint y: 155, distance: 12.9
click at [210, 155] on dt "Product variants affected" at bounding box center [241, 160] width 67 height 33
copy span "roduct variants affected"
click at [294, 158] on dd "250 or more" at bounding box center [376, 156] width 202 height 24
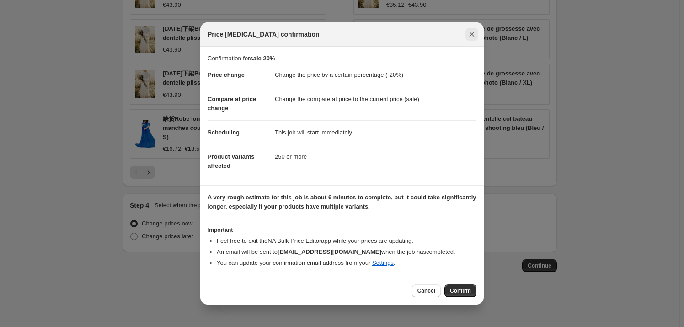
click at [471, 34] on icon "Close" at bounding box center [471, 34] width 5 height 5
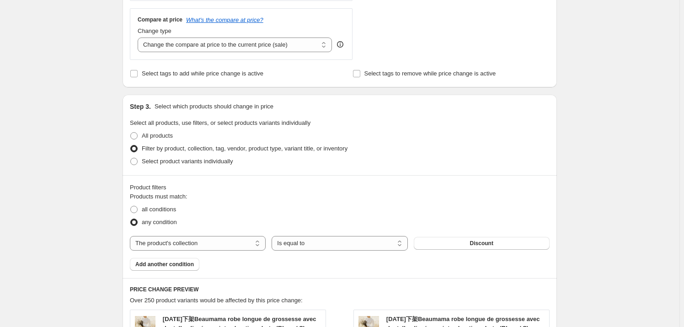
scroll to position [498, 0]
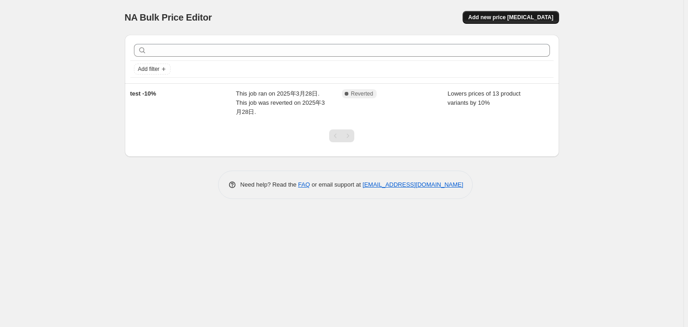
click at [514, 13] on button "Add new price [MEDICAL_DATA]" at bounding box center [511, 17] width 96 height 13
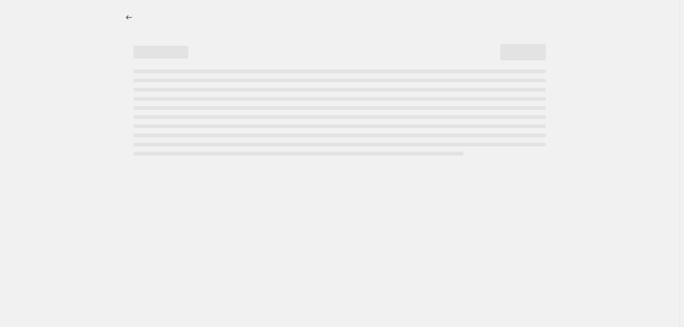
select select "percentage"
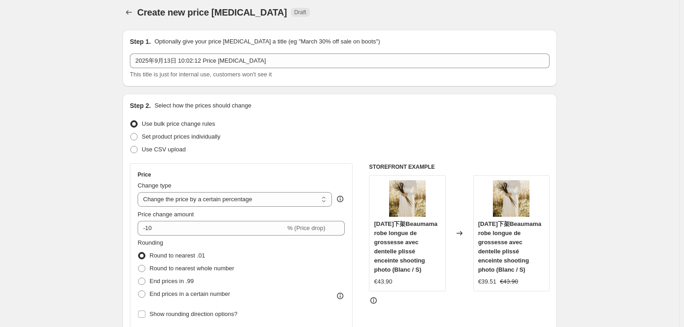
scroll to position [41, 0]
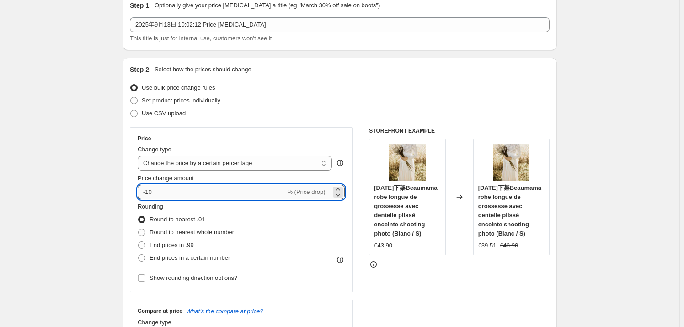
drag, startPoint x: 169, startPoint y: 192, endPoint x: 148, endPoint y: 192, distance: 21.0
click at [148, 192] on input "-10" at bounding box center [212, 192] width 148 height 15
type input "-20"
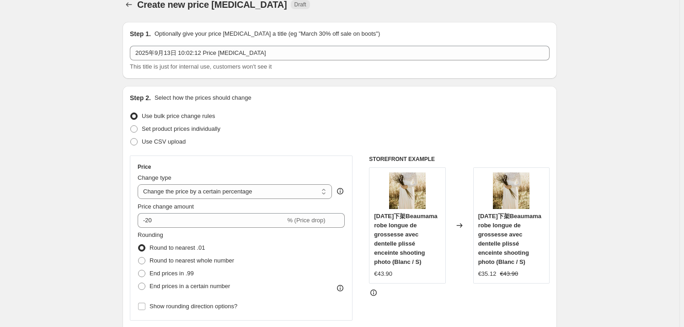
scroll to position [0, 0]
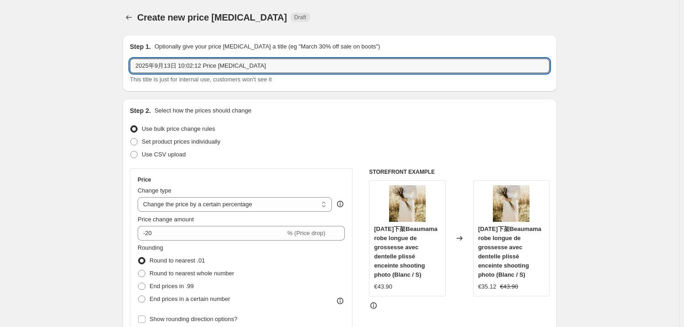
drag, startPoint x: 263, startPoint y: 66, endPoint x: 110, endPoint y: 66, distance: 153.6
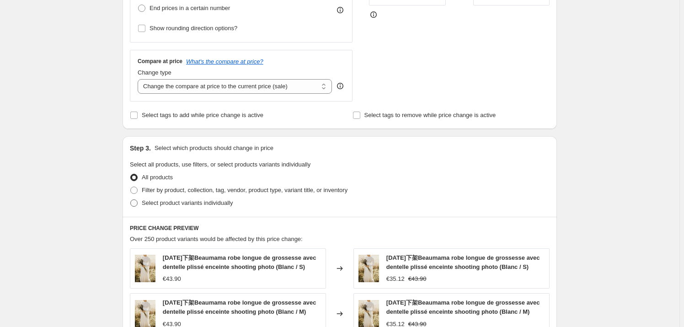
scroll to position [332, 0]
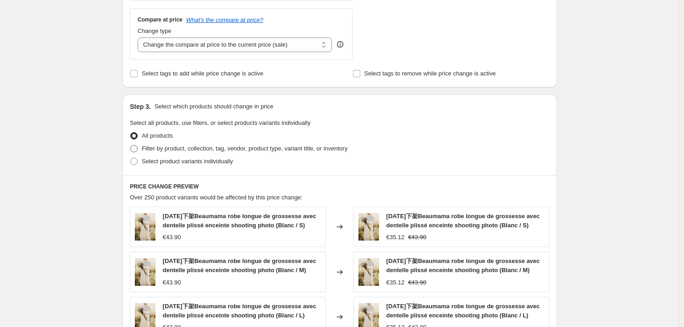
type input "test 20"
click at [133, 142] on label "Filter by product, collection, tag, vendor, product type, variant title, or inv…" at bounding box center [239, 148] width 218 height 13
click at [131, 145] on input "Filter by product, collection, tag, vendor, product type, variant title, or inv…" at bounding box center [130, 145] width 0 height 0
radio input "true"
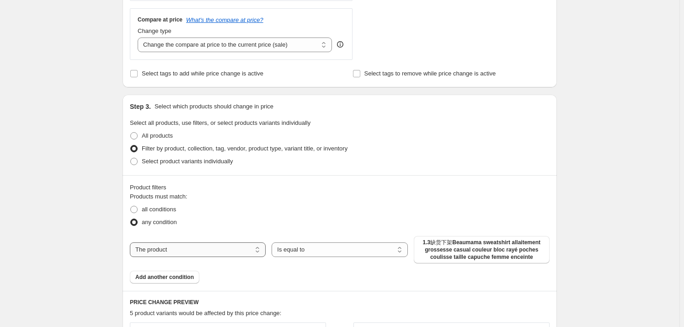
click at [198, 250] on select "The product The product's collection The product's tag The product's vendor The…" at bounding box center [198, 249] width 136 height 15
select select "collection"
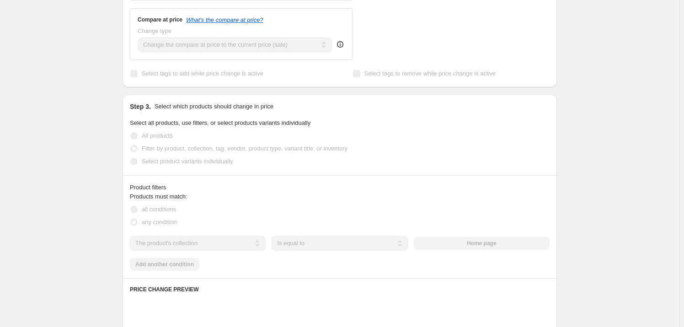
scroll to position [374, 0]
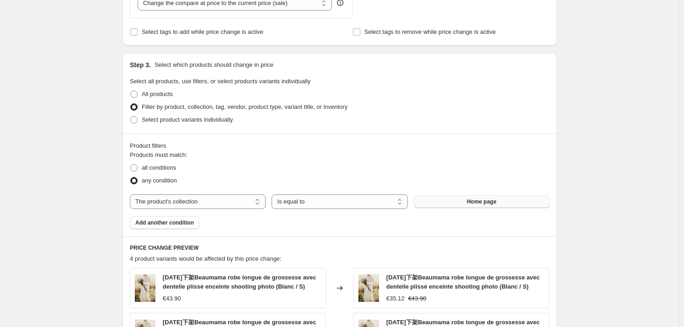
click at [491, 202] on span "Home page" at bounding box center [482, 201] width 30 height 7
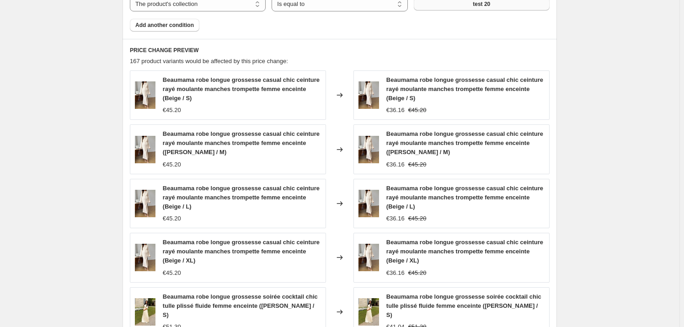
scroll to position [532, 0]
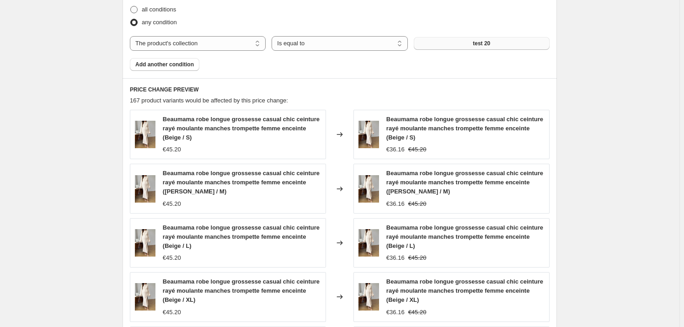
click at [136, 8] on span at bounding box center [133, 9] width 7 height 7
click at [131, 6] on input "all conditions" at bounding box center [130, 6] width 0 height 0
radio input "true"
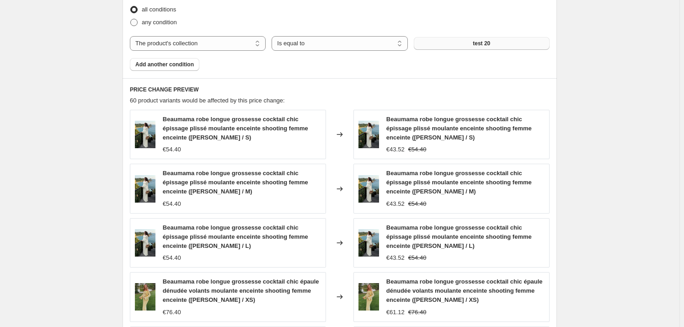
click at [140, 24] on label "any condition" at bounding box center [153, 22] width 47 height 13
click at [131, 19] on input "any condition" at bounding box center [130, 19] width 0 height 0
radio input "true"
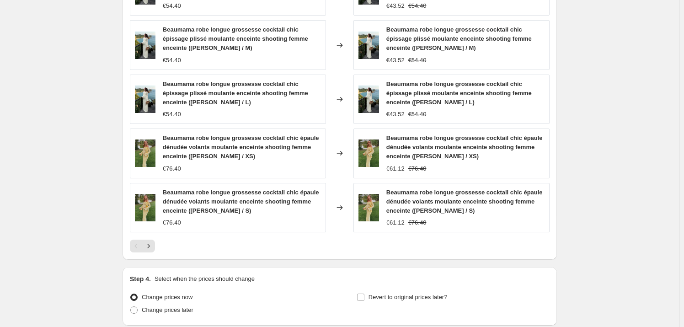
scroll to position [740, 0]
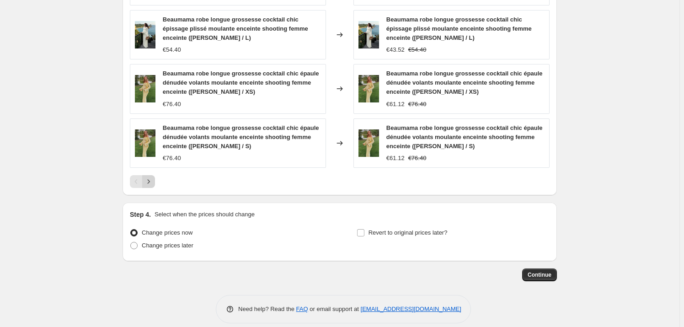
click at [151, 179] on icon "Next" at bounding box center [148, 181] width 9 height 9
click at [153, 181] on icon "Next" at bounding box center [148, 181] width 9 height 9
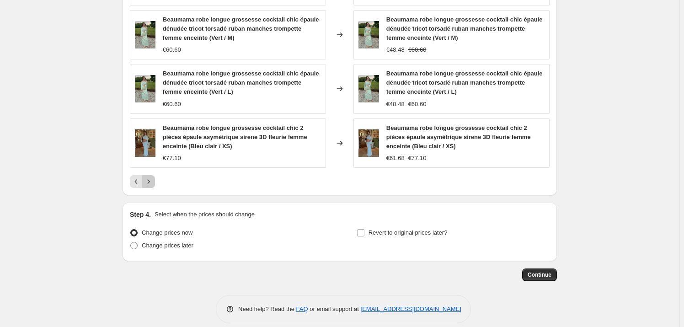
click at [151, 185] on icon "Next" at bounding box center [148, 181] width 9 height 9
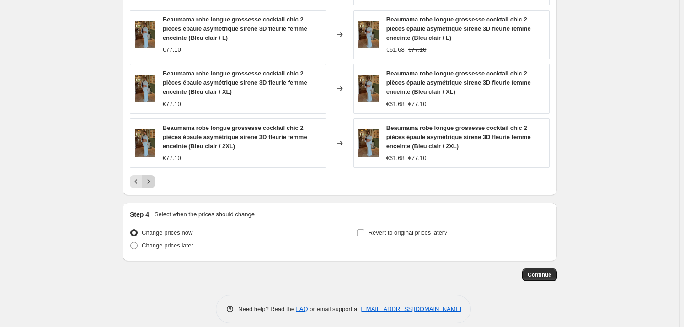
click at [151, 184] on icon "Next" at bounding box center [148, 181] width 9 height 9
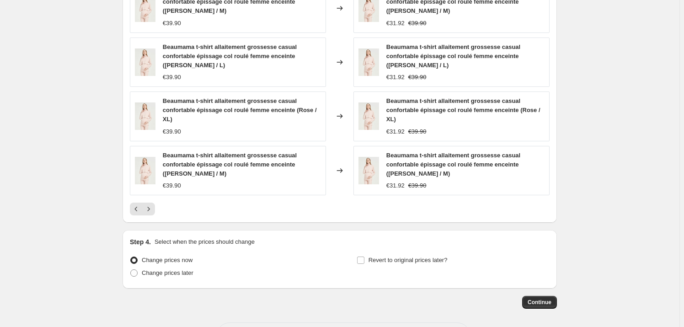
click at [151, 183] on div "PRICE CHANGE PREVIEW 60 product variants would be affected by this price change…" at bounding box center [339, 60] width 434 height 325
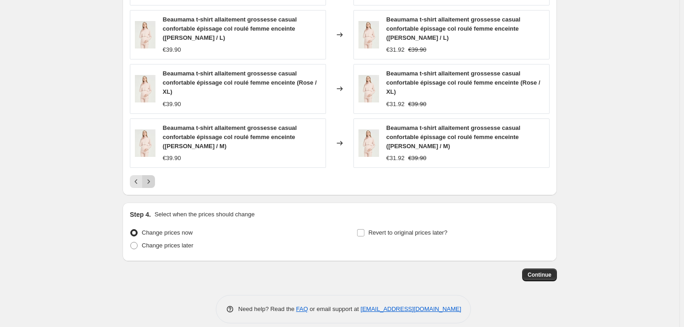
click at [152, 176] on button "Next" at bounding box center [148, 181] width 13 height 13
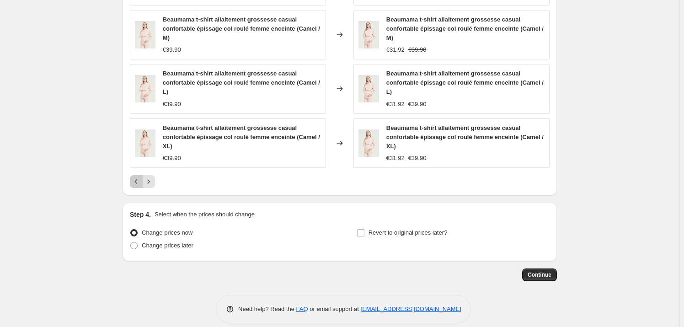
click at [140, 182] on icon "Previous" at bounding box center [136, 181] width 9 height 9
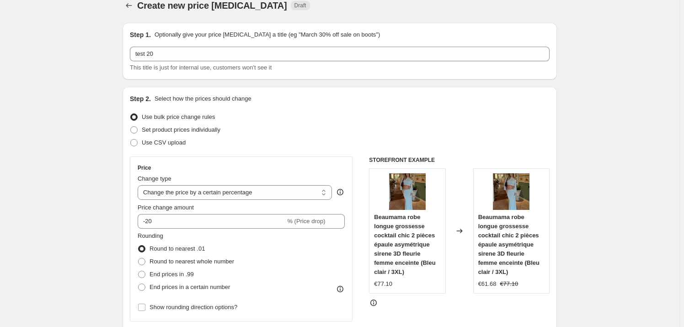
scroll to position [0, 0]
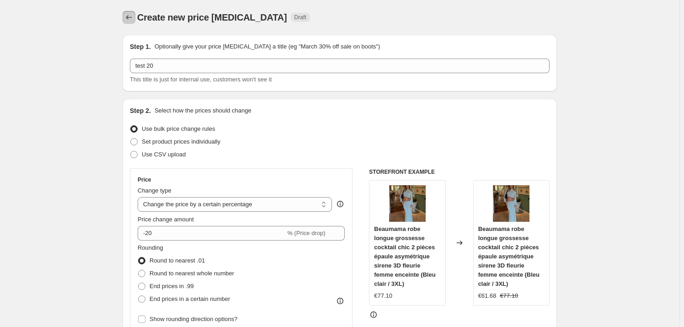
click at [133, 18] on icon "Price change jobs" at bounding box center [128, 17] width 9 height 9
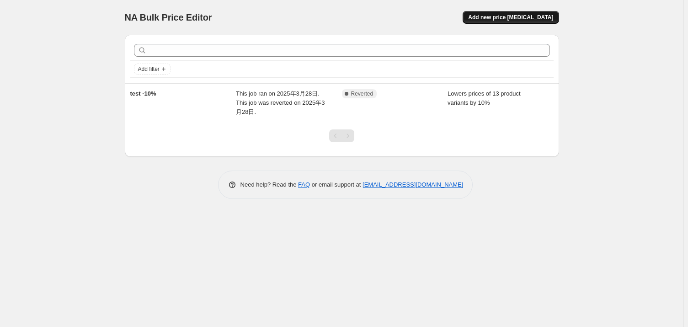
click at [530, 13] on button "Add new price [MEDICAL_DATA]" at bounding box center [511, 17] width 96 height 13
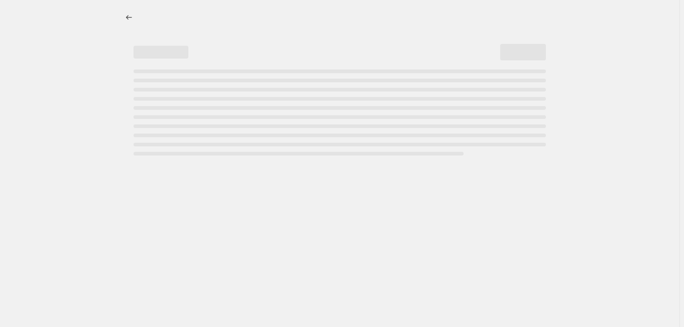
select select "percentage"
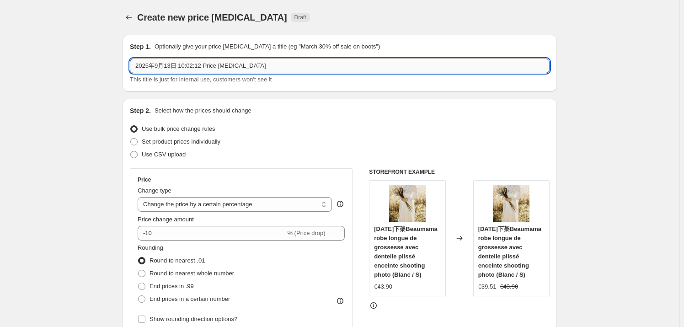
click at [159, 65] on input "2025年9月13日 10:02:12 Price [MEDICAL_DATA]" at bounding box center [340, 66] width 420 height 15
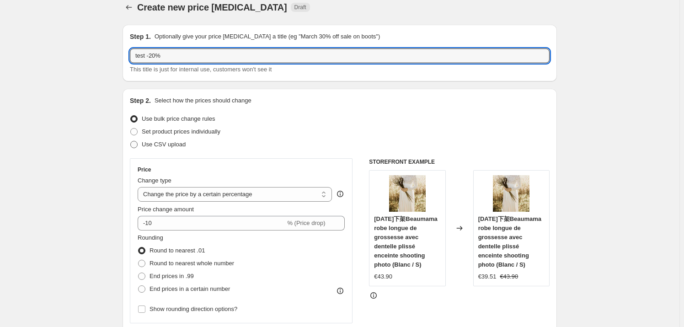
scroll to position [124, 0]
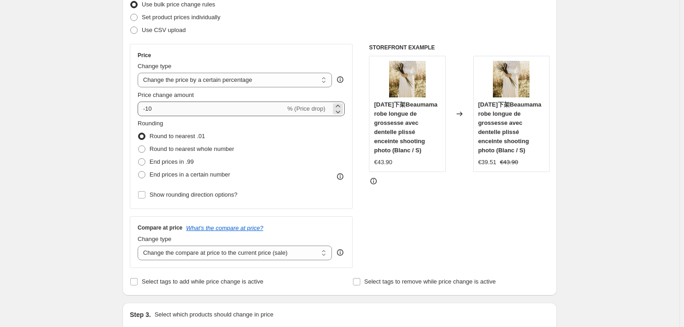
type input "test -20%"
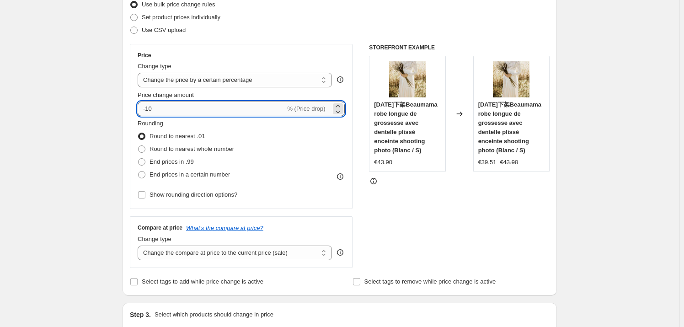
drag, startPoint x: 155, startPoint y: 107, endPoint x: 148, endPoint y: 108, distance: 7.8
click at [148, 108] on input "-10" at bounding box center [212, 108] width 148 height 15
type input "-20"
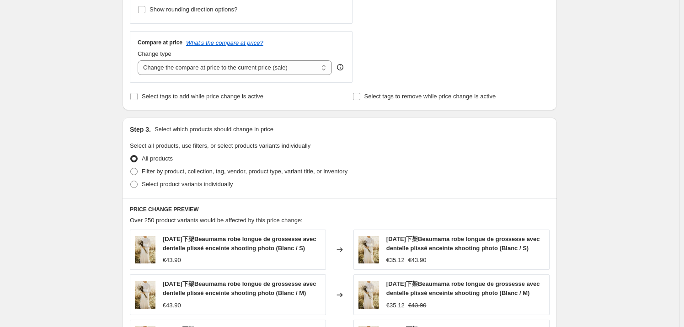
scroll to position [374, 0]
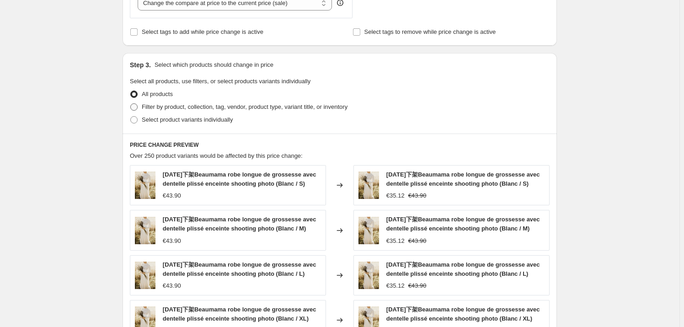
click at [138, 108] on span at bounding box center [133, 106] width 7 height 7
click at [131, 104] on input "Filter by product, collection, tag, vendor, product type, variant title, or inv…" at bounding box center [130, 103] width 0 height 0
radio input "true"
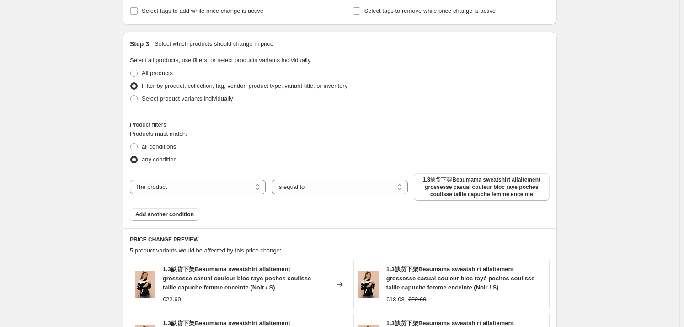
scroll to position [415, 0]
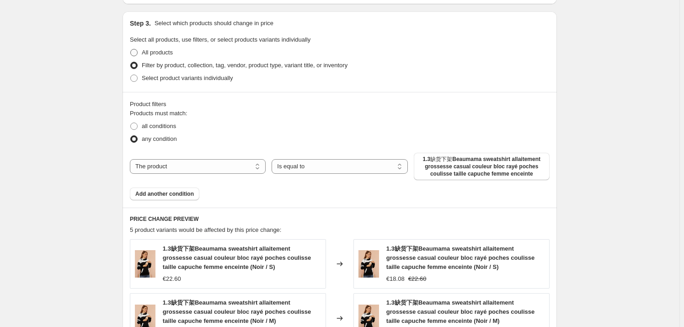
click at [138, 54] on span at bounding box center [133, 52] width 7 height 7
click at [131, 49] on input "All products" at bounding box center [130, 49] width 0 height 0
radio input "true"
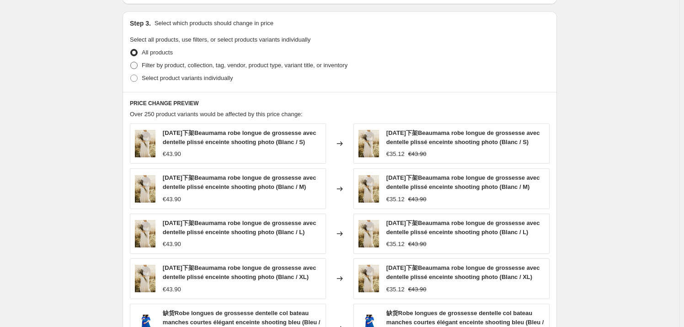
click at [141, 67] on label "Filter by product, collection, tag, vendor, product type, variant title, or inv…" at bounding box center [239, 65] width 218 height 13
click at [131, 62] on input "Filter by product, collection, tag, vendor, product type, variant title, or inv…" at bounding box center [130, 62] width 0 height 0
radio input "true"
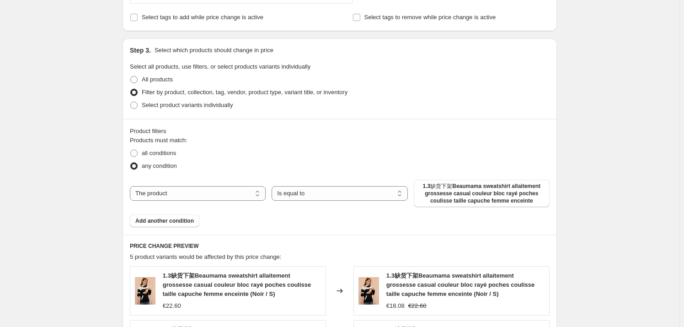
scroll to position [374, 0]
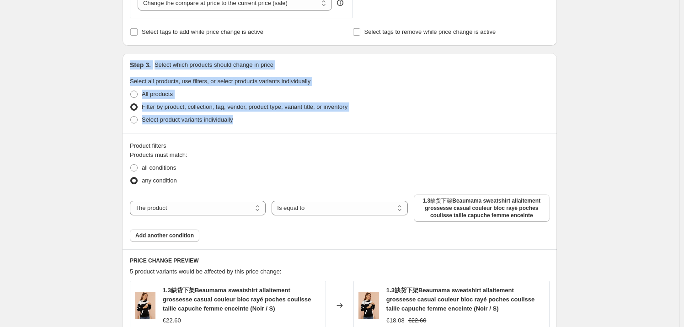
drag, startPoint x: 245, startPoint y: 118, endPoint x: 101, endPoint y: 66, distance: 154.1
click at [101, 66] on div "Create new price [MEDICAL_DATA]. This page is ready Create new price [MEDICAL_D…" at bounding box center [339, 171] width 679 height 1090
copy div "Step 3. Select which products should change in price Select all products, use f…"
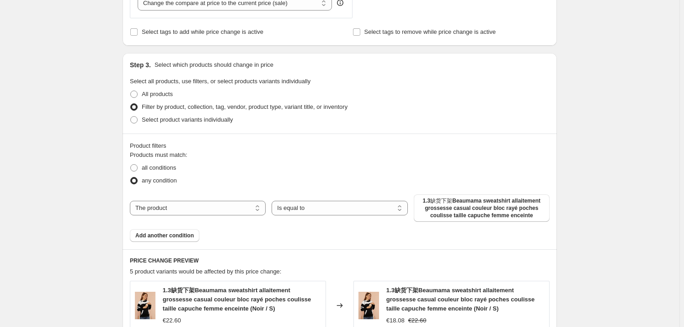
click at [85, 134] on div "Create new price [MEDICAL_DATA]. This page is ready Create new price [MEDICAL_D…" at bounding box center [339, 171] width 679 height 1090
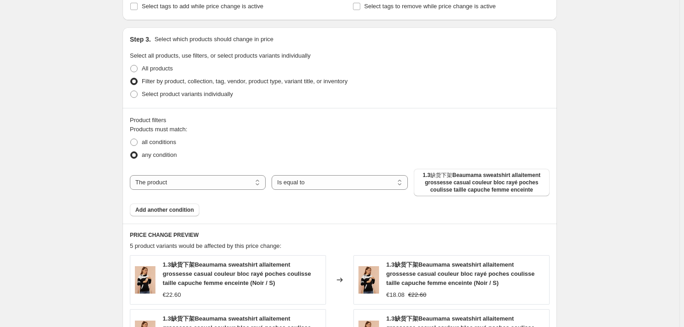
scroll to position [457, 0]
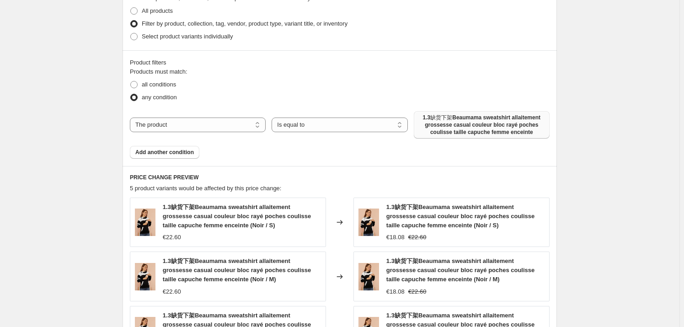
click at [473, 125] on span "1.3缺货下架Beaumama sweatshirt allaitement grossesse casual couleur bloc rayé poche…" at bounding box center [481, 125] width 125 height 22
click at [230, 122] on select "The product The product's collection The product's tag The product's vendor The…" at bounding box center [198, 124] width 136 height 15
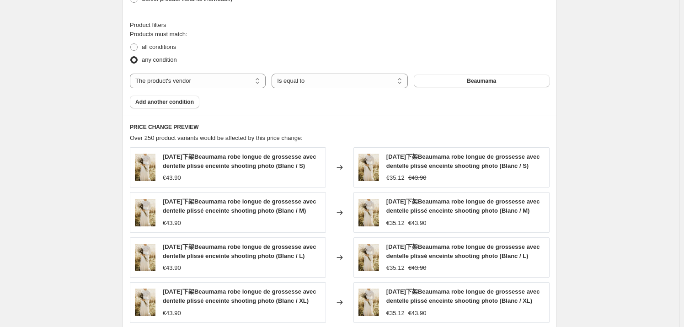
scroll to position [498, 0]
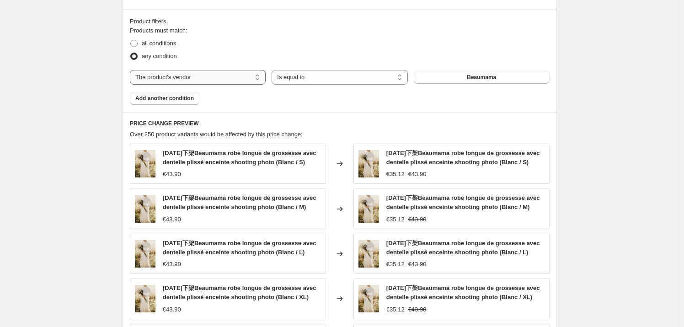
click at [184, 79] on select "The product The product's collection The product's tag The product's vendor The…" at bounding box center [198, 77] width 136 height 15
select select "collection"
click at [485, 81] on button "Home page" at bounding box center [482, 77] width 136 height 13
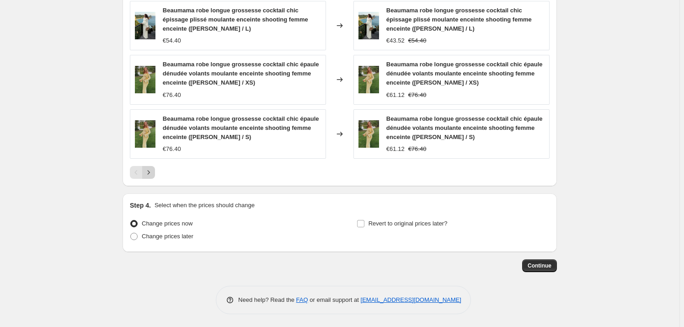
click at [146, 166] on button "Next" at bounding box center [148, 172] width 13 height 13
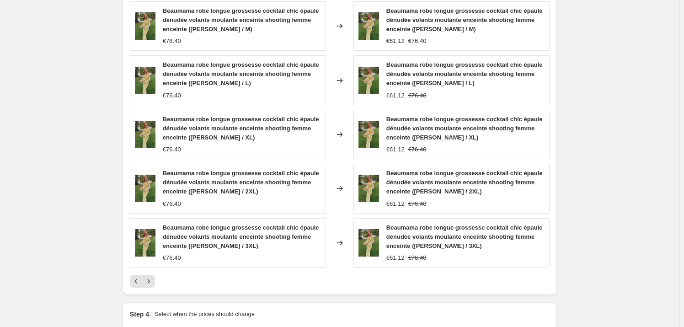
scroll to position [624, 0]
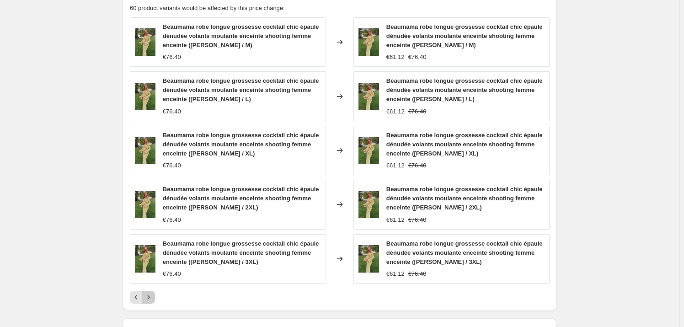
click at [147, 298] on icon "Next" at bounding box center [148, 297] width 9 height 9
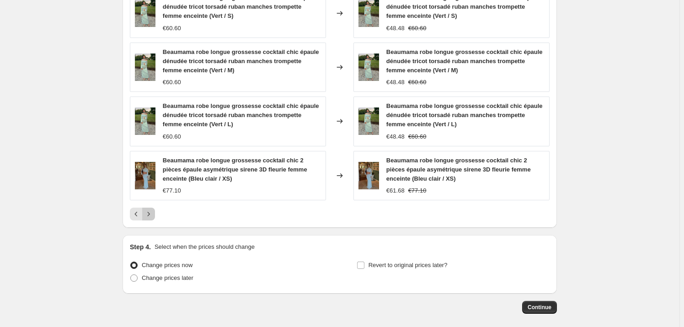
click at [150, 209] on icon "Next" at bounding box center [148, 213] width 9 height 9
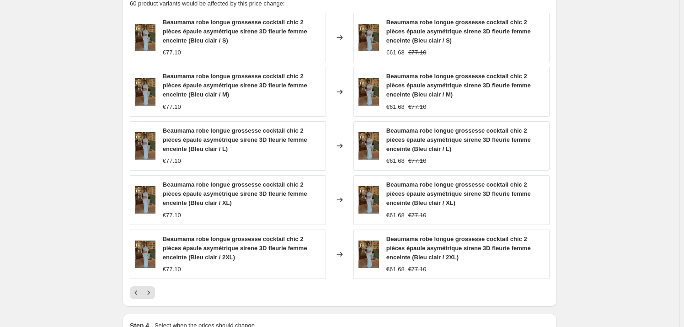
scroll to position [666, 0]
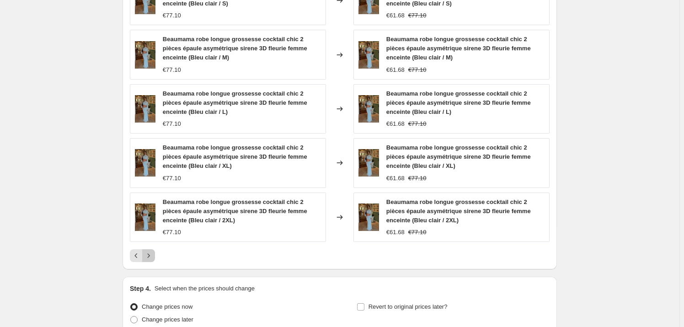
click at [149, 255] on icon "Next" at bounding box center [148, 255] width 9 height 9
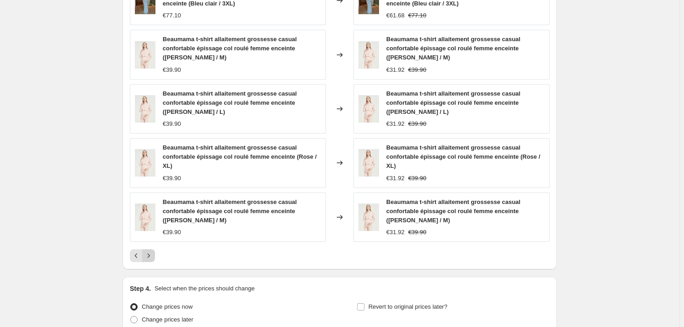
click at [149, 255] on icon "Next" at bounding box center [148, 255] width 9 height 9
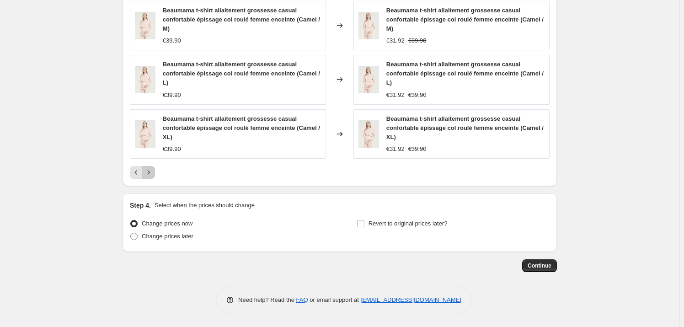
click at [153, 171] on icon "Next" at bounding box center [148, 172] width 9 height 9
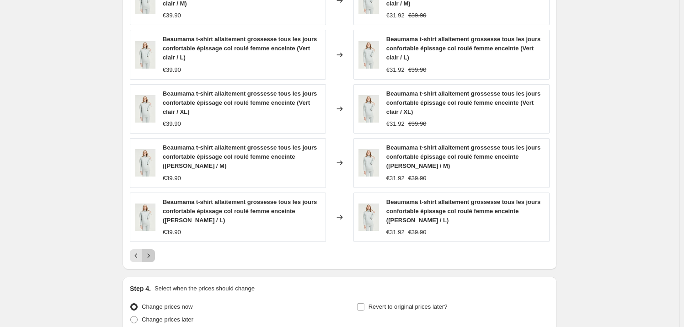
click at [151, 253] on icon "Next" at bounding box center [148, 255] width 9 height 9
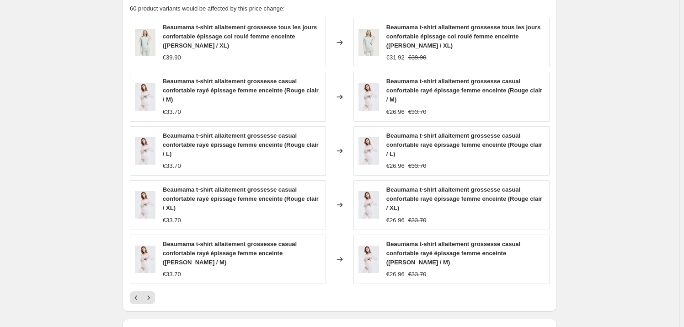
scroll to position [624, 0]
click at [153, 295] on icon "Next" at bounding box center [148, 297] width 9 height 9
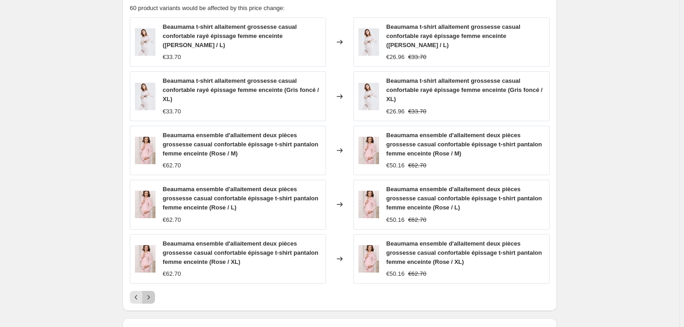
click at [152, 296] on icon "Next" at bounding box center [148, 297] width 9 height 9
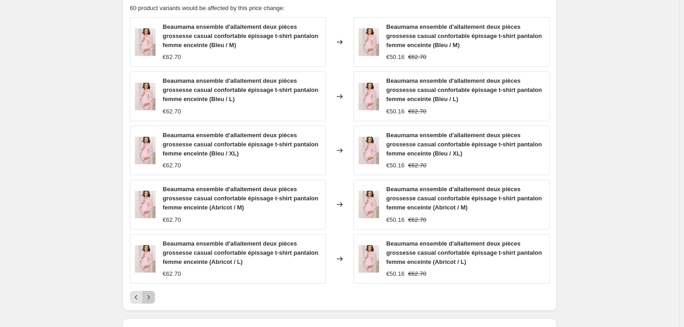
click at [153, 299] on icon "Next" at bounding box center [148, 297] width 9 height 9
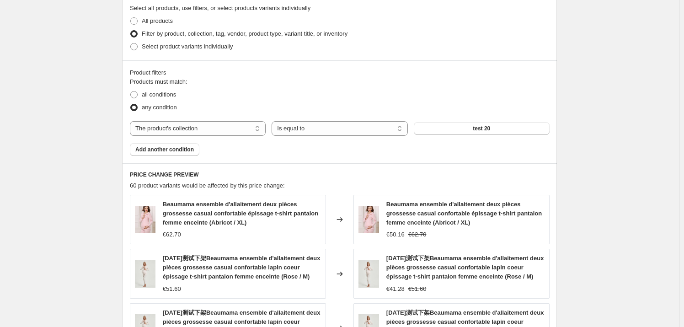
scroll to position [416, 0]
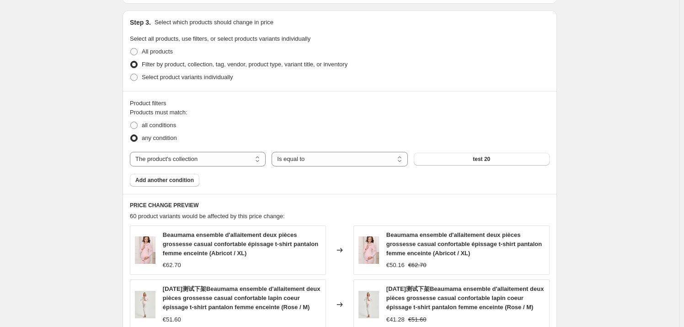
click at [182, 186] on div "Product filters Products must match: all conditions any condition The product T…" at bounding box center [339, 142] width 434 height 103
click at [195, 179] on button "Add another condition" at bounding box center [164, 180] width 69 height 13
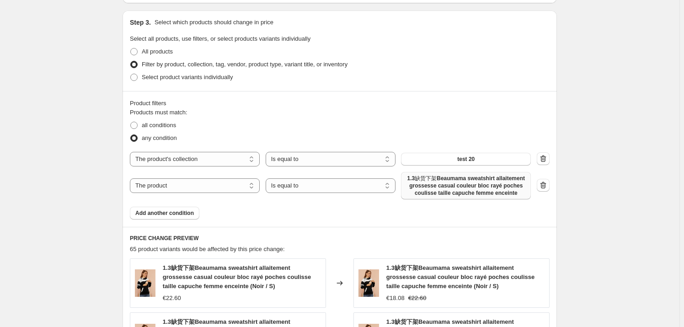
click at [457, 186] on span "1.3缺货下架Beaumama sweatshirt allaitement grossesse casual couleur bloc rayé poche…" at bounding box center [465, 186] width 119 height 22
click at [231, 186] on select "The product The product's collection The product's tag The product's vendor The…" at bounding box center [195, 185] width 130 height 15
select select "product_status"
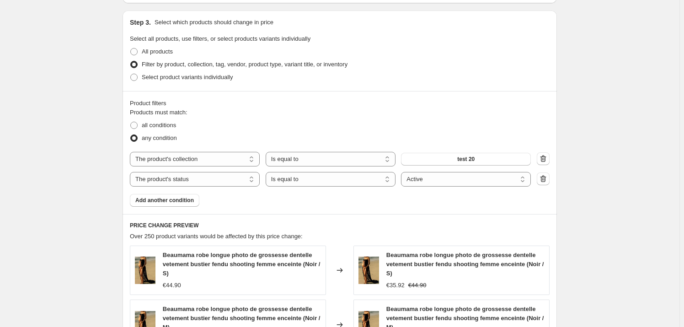
click at [374, 202] on div "Products must match: all conditions any condition The product The product's col…" at bounding box center [340, 157] width 420 height 99
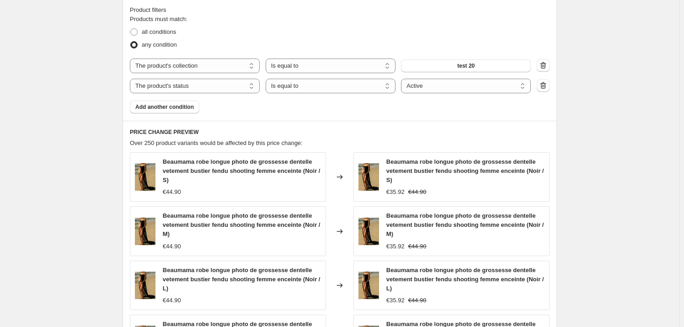
scroll to position [437, 0]
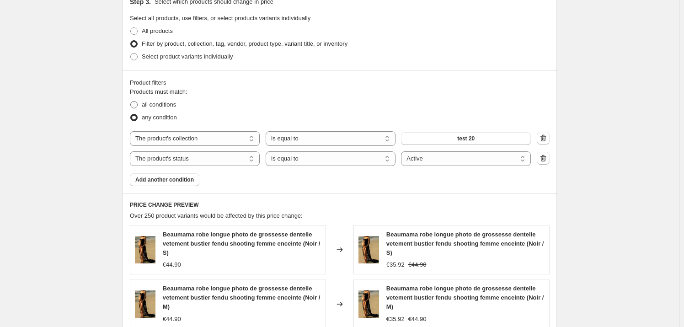
click at [137, 104] on span at bounding box center [133, 104] width 7 height 7
click at [131, 101] on input "all conditions" at bounding box center [130, 101] width 0 height 0
radio input "true"
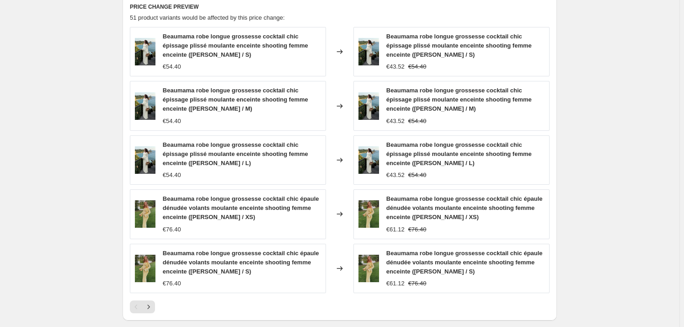
scroll to position [728, 0]
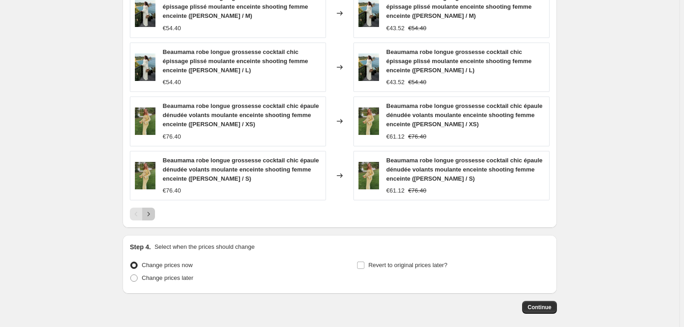
click at [152, 210] on icon "Next" at bounding box center [148, 213] width 9 height 9
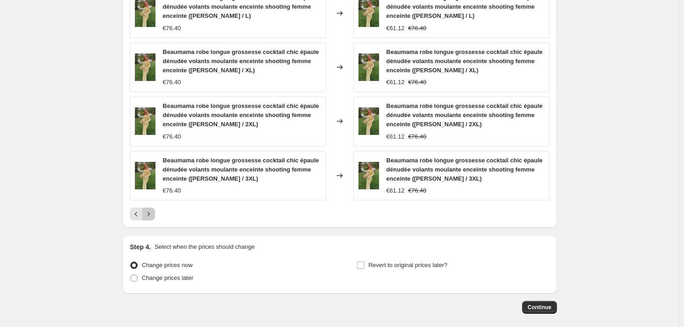
click at [149, 212] on icon "Next" at bounding box center [148, 213] width 9 height 9
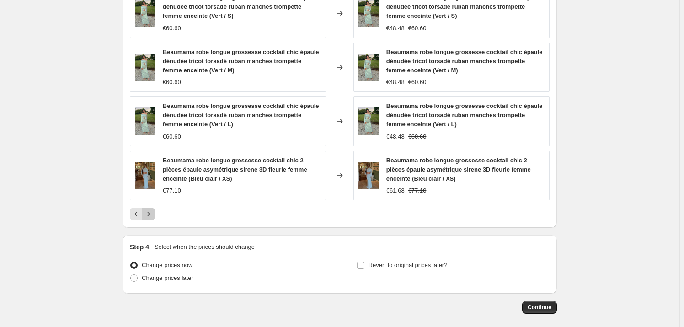
click at [149, 212] on icon "Next" at bounding box center [148, 213] width 9 height 9
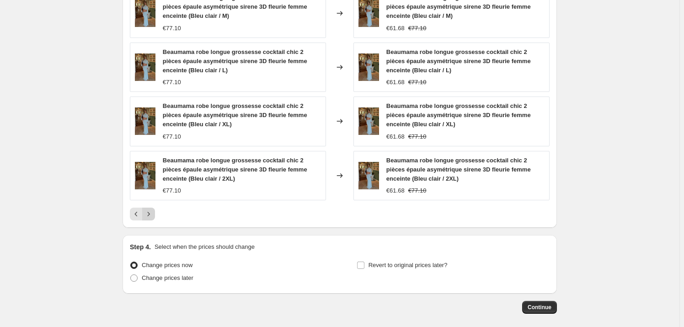
click at [149, 212] on icon "Next" at bounding box center [148, 213] width 9 height 9
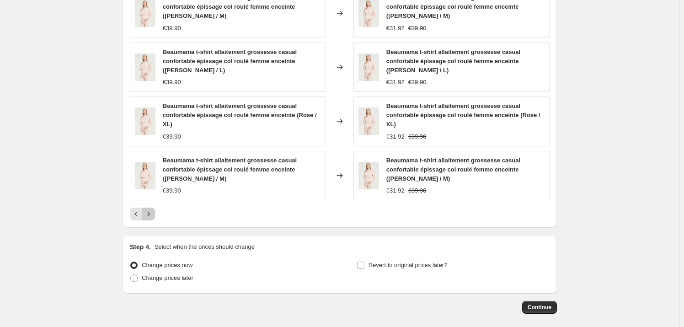
click at [149, 212] on icon "Next" at bounding box center [148, 213] width 9 height 9
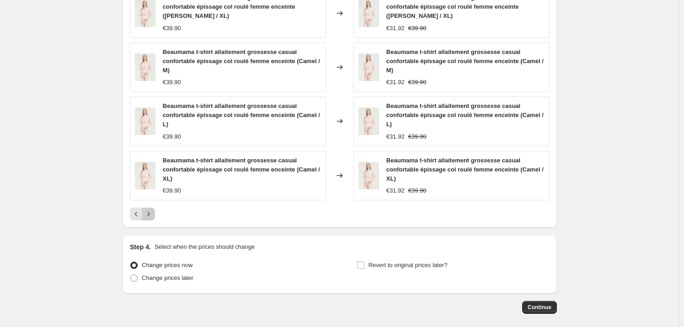
click at [149, 212] on icon "Next" at bounding box center [148, 213] width 9 height 9
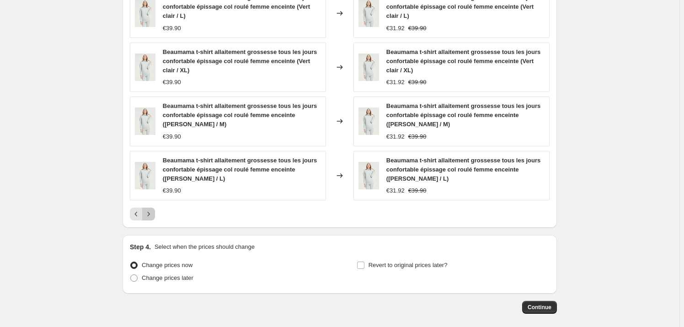
click at [149, 212] on icon "Next" at bounding box center [148, 213] width 9 height 9
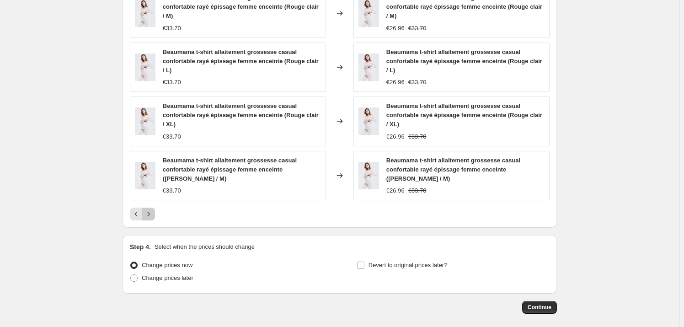
click at [149, 212] on icon "Next" at bounding box center [148, 213] width 9 height 9
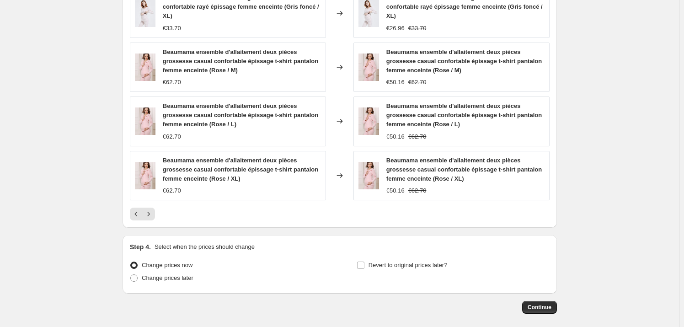
click at [149, 212] on icon "Next" at bounding box center [148, 213] width 9 height 9
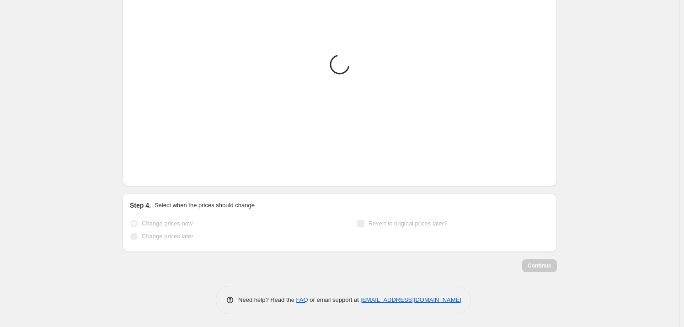
scroll to position [553, 0]
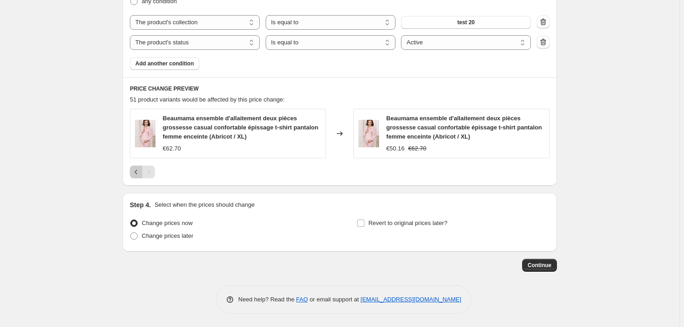
click at [139, 172] on icon "Previous" at bounding box center [136, 171] width 9 height 9
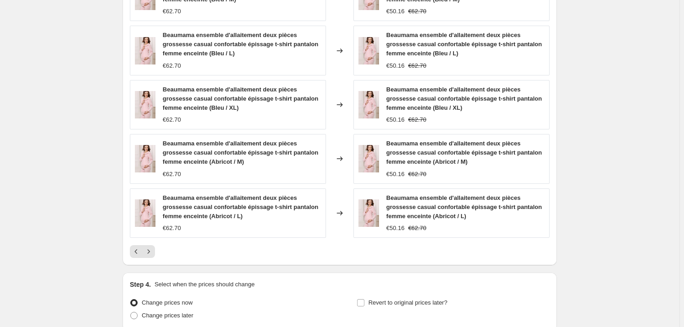
scroll to position [769, 0]
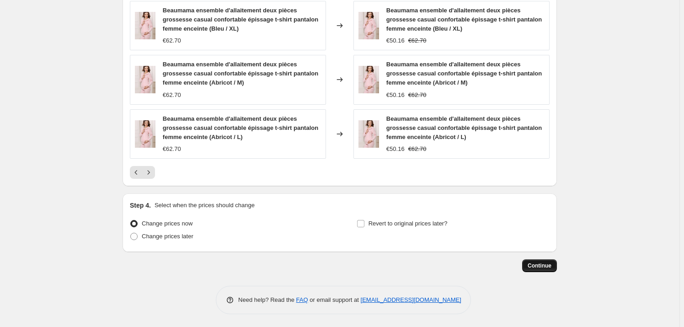
click at [545, 268] on span "Continue" at bounding box center [539, 265] width 24 height 7
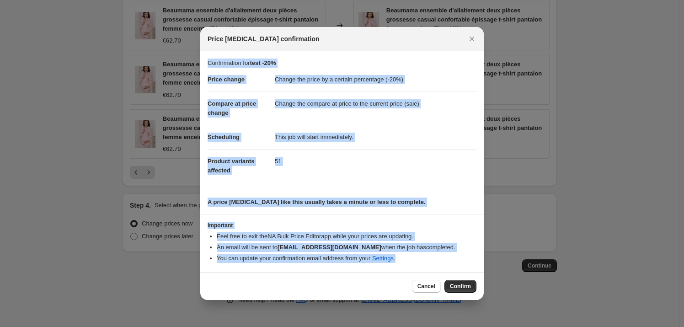
drag, startPoint x: 402, startPoint y: 261, endPoint x: 206, endPoint y: 59, distance: 280.9
click at [206, 59] on div "Confirmation for test -20% Price change Change the price by a certain percentag…" at bounding box center [341, 161] width 283 height 221
click at [475, 37] on icon "Close" at bounding box center [471, 38] width 9 height 9
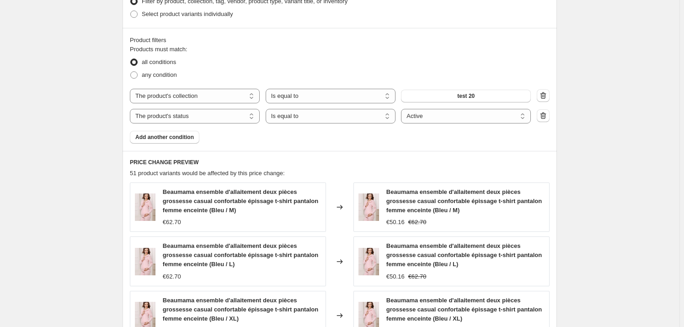
scroll to position [479, 0]
click at [548, 118] on icon "button" at bounding box center [542, 116] width 9 height 9
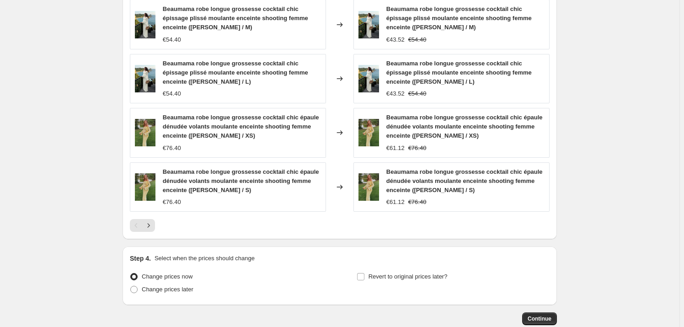
scroll to position [749, 0]
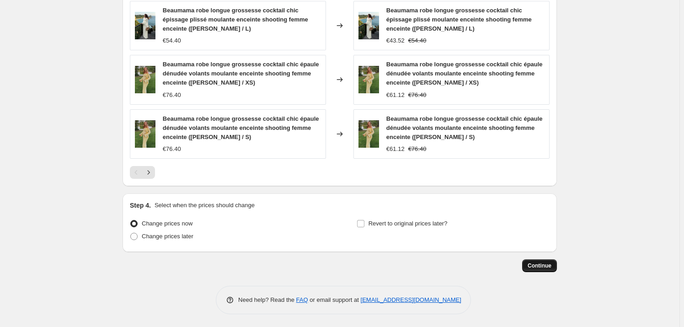
click at [553, 264] on button "Continue" at bounding box center [539, 265] width 35 height 13
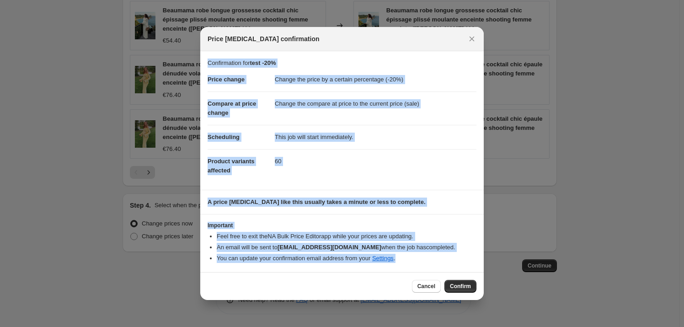
drag, startPoint x: 409, startPoint y: 257, endPoint x: 205, endPoint y: 60, distance: 283.5
click at [205, 60] on div "Confirmation for test -20% Price change Change the price by a certain percentag…" at bounding box center [341, 161] width 283 height 221
copy div "Confirmation for test -20% Price change Change the price by a certain percentag…"
click at [457, 290] on button "Confirm" at bounding box center [460, 286] width 32 height 13
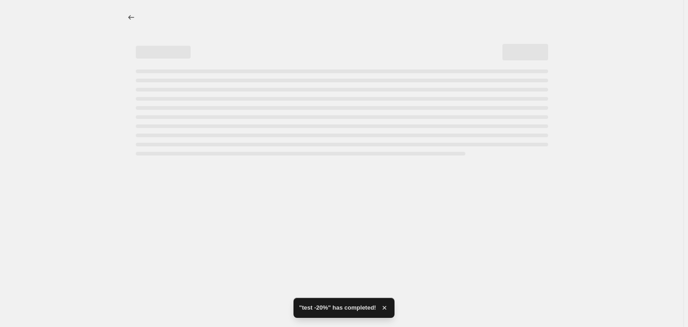
select select "percentage"
select select "collection"
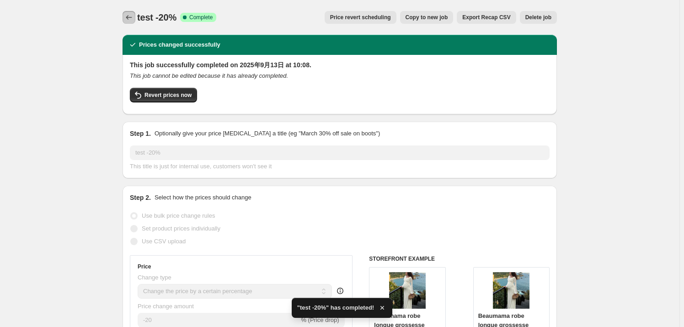
click at [124, 15] on button "Price change jobs" at bounding box center [128, 17] width 13 height 13
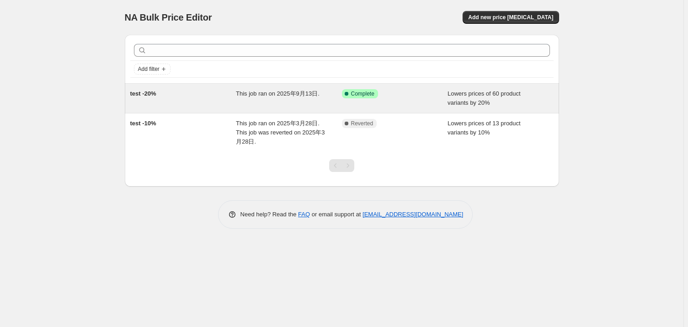
click at [384, 100] on div "Success Complete Complete" at bounding box center [395, 98] width 106 height 18
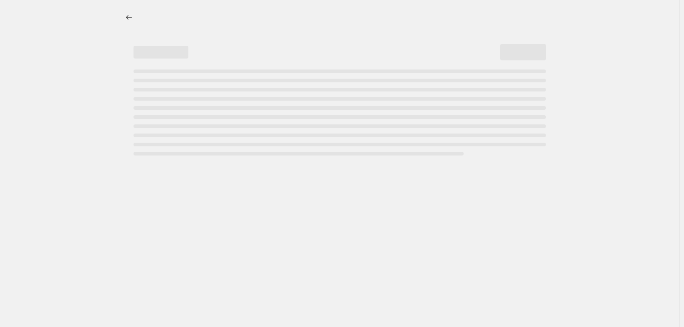
select select "percentage"
select select "collection"
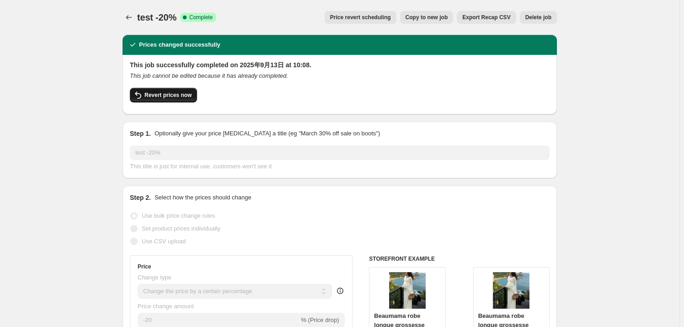
click at [173, 90] on button "Revert prices now" at bounding box center [163, 95] width 67 height 15
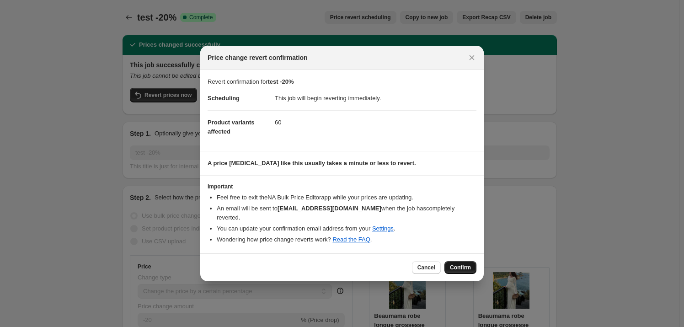
click at [458, 264] on span "Confirm" at bounding box center [460, 267] width 21 height 7
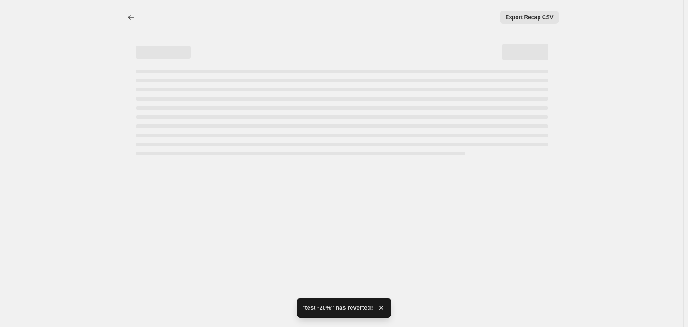
select select "percentage"
select select "collection"
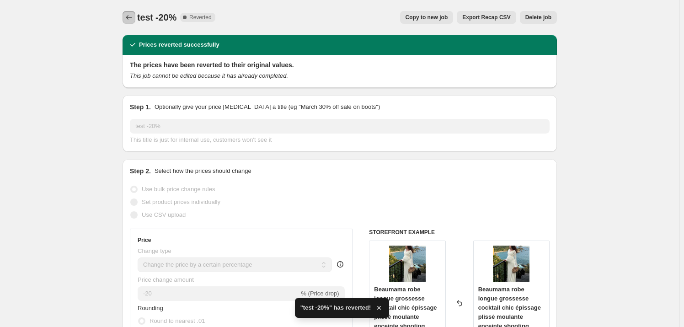
click at [130, 20] on icon "Price change jobs" at bounding box center [128, 17] width 9 height 9
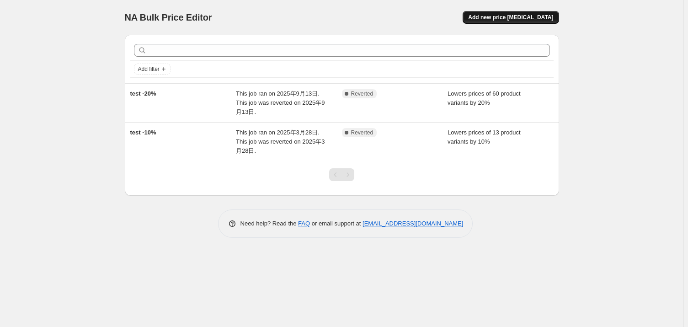
click at [528, 19] on span "Add new price [MEDICAL_DATA]" at bounding box center [510, 17] width 85 height 7
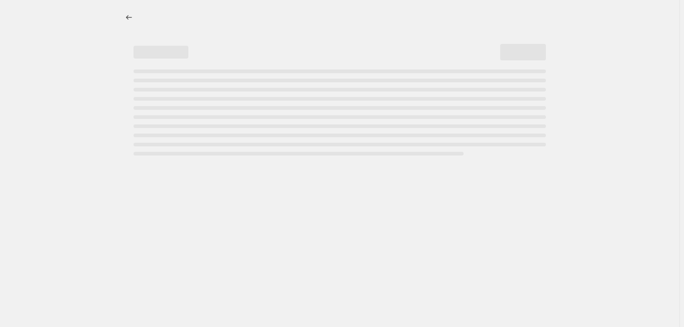
select select "percentage"
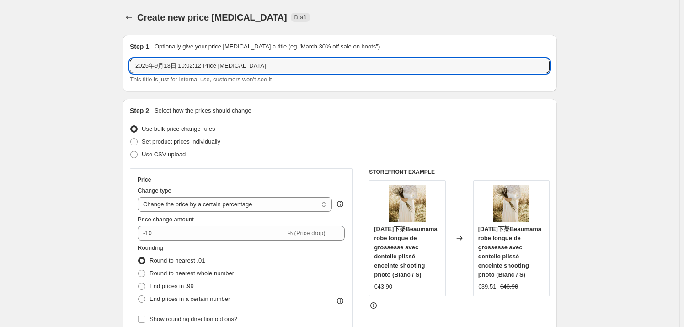
drag, startPoint x: 255, startPoint y: 69, endPoint x: 119, endPoint y: 78, distance: 136.5
type input "SALE-20%"
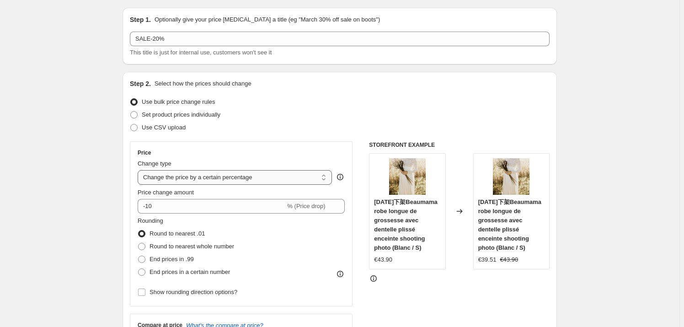
scroll to position [41, 0]
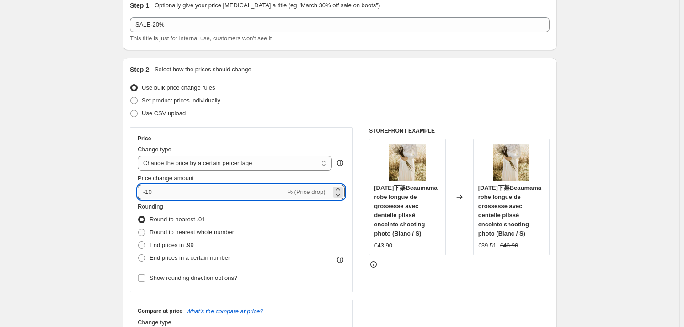
drag, startPoint x: 160, startPoint y: 190, endPoint x: 148, endPoint y: 193, distance: 12.6
click at [148, 193] on input "-10" at bounding box center [212, 192] width 148 height 15
type input "-20"
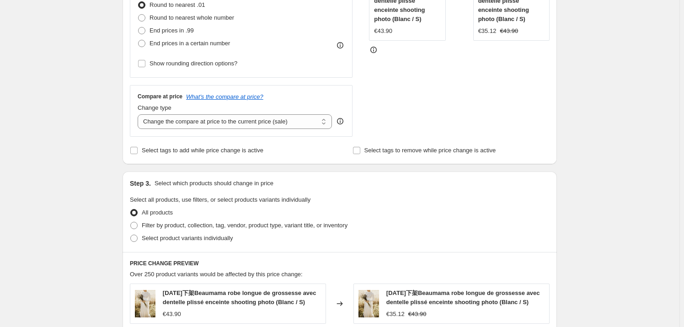
scroll to position [374, 0]
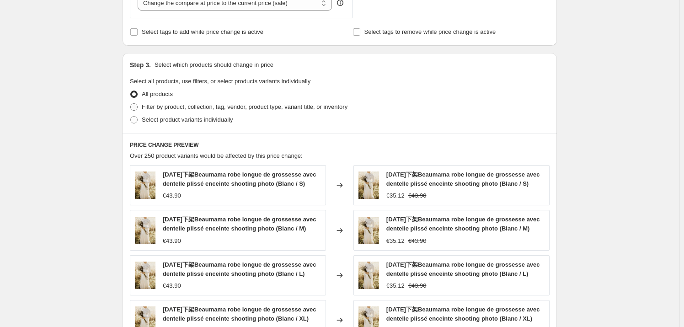
click at [137, 105] on span at bounding box center [133, 106] width 7 height 7
click at [131, 104] on input "Filter by product, collection, tag, vendor, product type, variant title, or inv…" at bounding box center [130, 103] width 0 height 0
radio input "true"
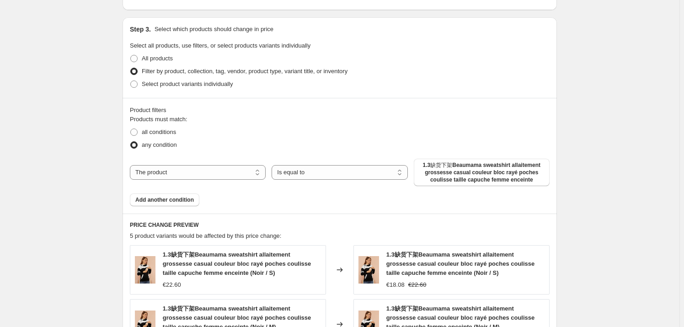
scroll to position [457, 0]
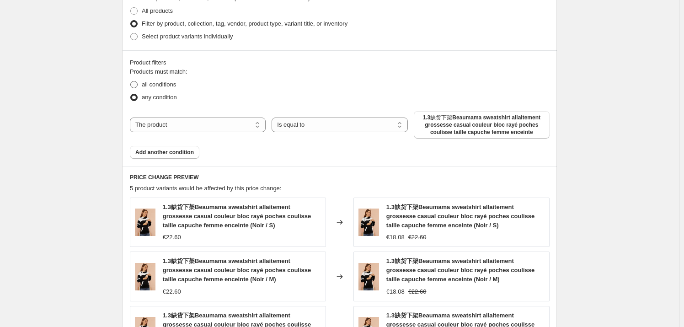
click at [135, 86] on span at bounding box center [133, 84] width 7 height 7
click at [131, 81] on input "all conditions" at bounding box center [130, 81] width 0 height 0
radio input "true"
click at [357, 127] on select "Is equal to Is not equal to" at bounding box center [339, 124] width 136 height 15
click at [206, 128] on select "The product The product's collection The product's tag The product's vendor The…" at bounding box center [198, 124] width 136 height 15
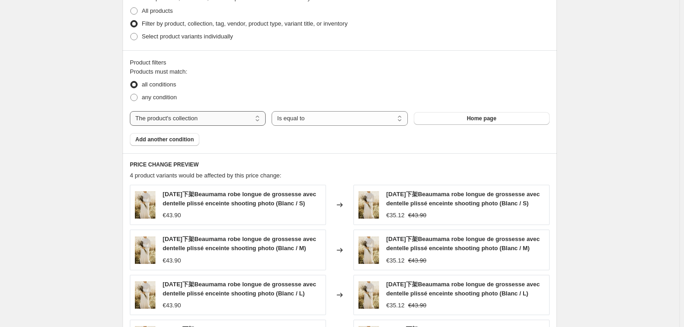
click at [213, 119] on select "The product The product's collection The product's tag The product's vendor The…" at bounding box center [198, 118] width 136 height 15
select select "vendor"
click at [330, 118] on select "Is equal to Is not equal to" at bounding box center [339, 118] width 136 height 15
select select "not_equal"
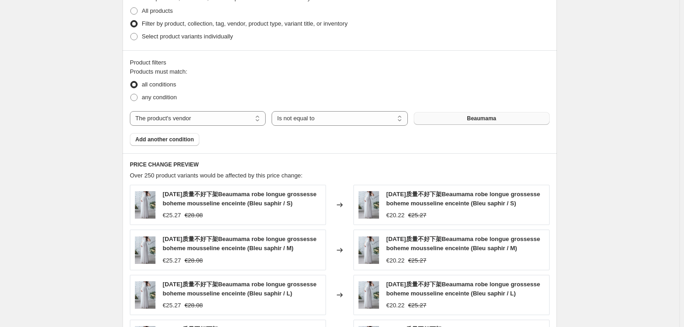
click at [466, 121] on button "Beaumama" at bounding box center [482, 118] width 136 height 13
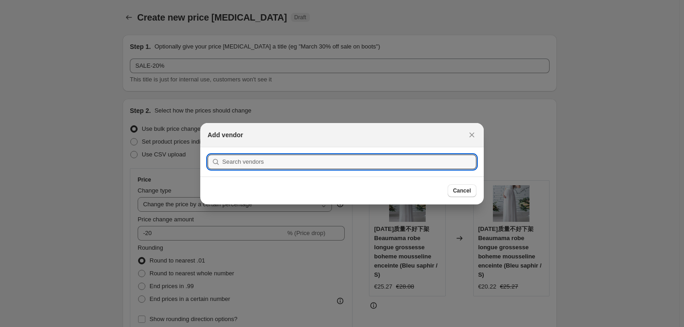
scroll to position [0, 0]
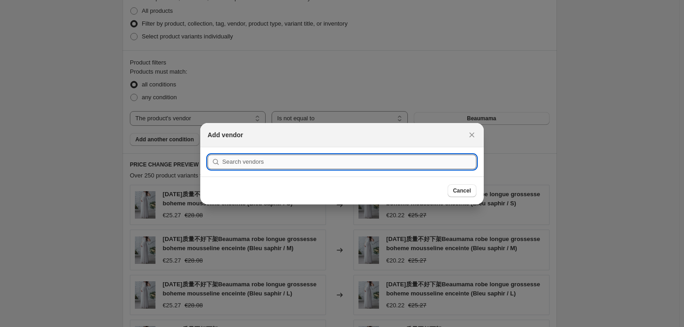
type input "S"
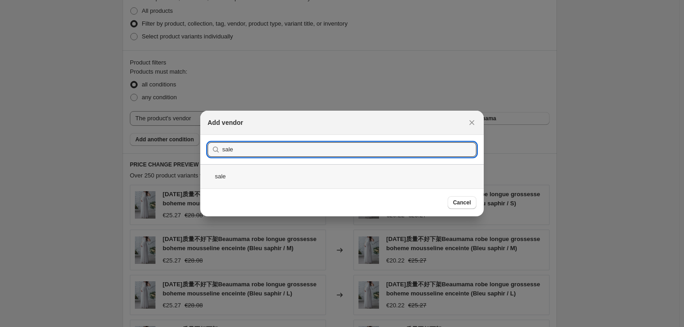
type input "sale"
click at [275, 177] on div "sale" at bounding box center [341, 176] width 283 height 24
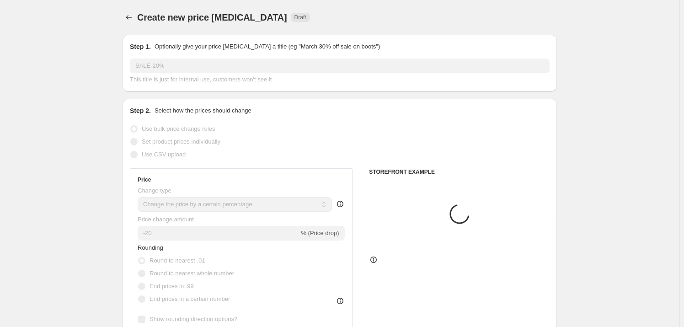
scroll to position [457, 0]
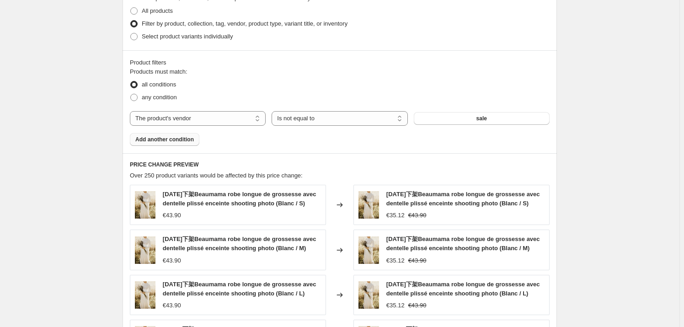
click at [175, 144] on button "Add another condition" at bounding box center [164, 139] width 69 height 13
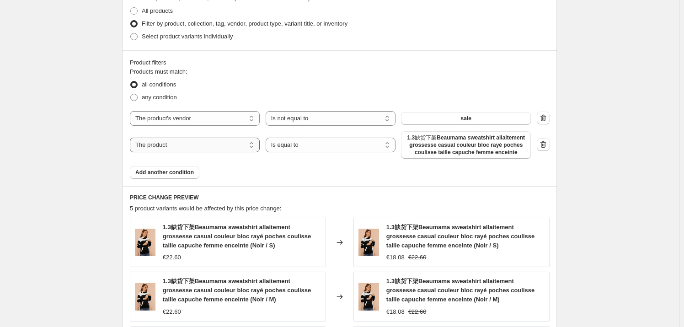
click at [206, 146] on select "The product The product's collection The product's tag The product's vendor The…" at bounding box center [195, 145] width 130 height 15
select select "product_status"
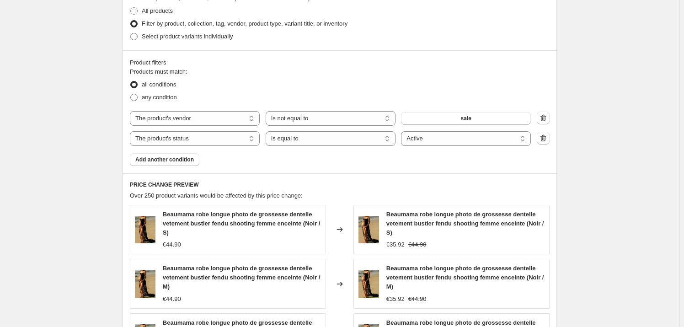
click at [408, 168] on div "Product filters Products must match: all conditions any condition The product T…" at bounding box center [339, 111] width 434 height 123
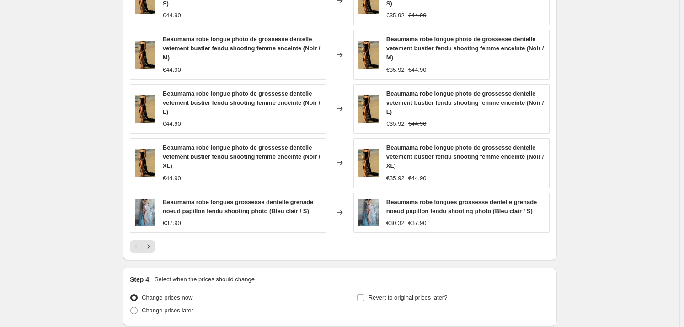
scroll to position [706, 0]
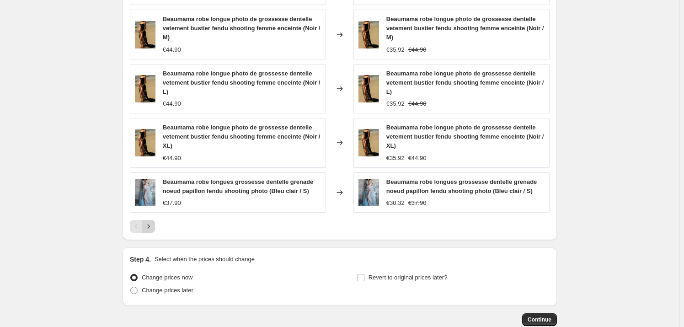
click at [147, 223] on icon "Next" at bounding box center [148, 226] width 9 height 9
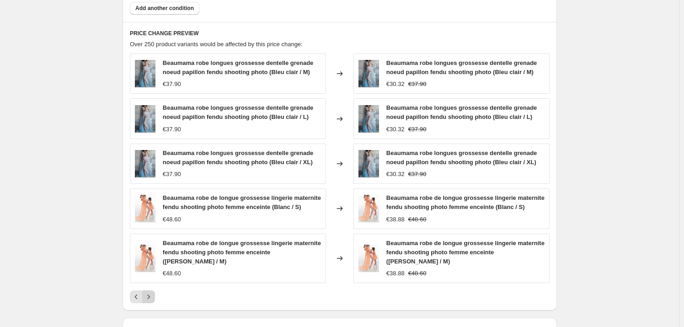
scroll to position [623, 0]
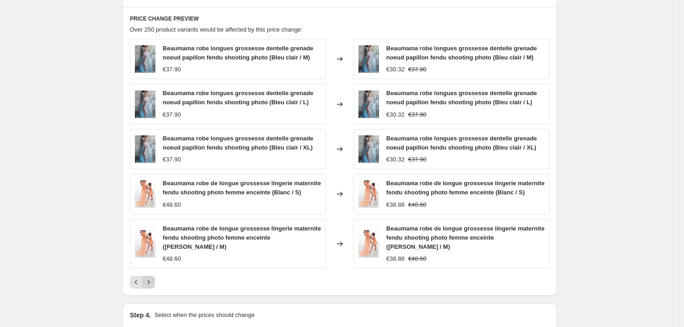
click at [151, 277] on icon "Next" at bounding box center [148, 281] width 9 height 9
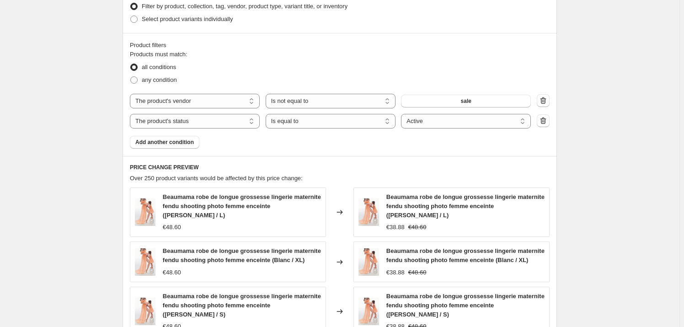
scroll to position [457, 0]
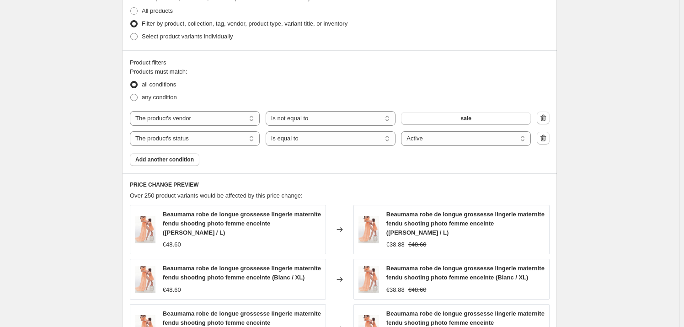
click at [428, 171] on div "Product filters Products must match: all conditions any condition The product T…" at bounding box center [339, 111] width 434 height 123
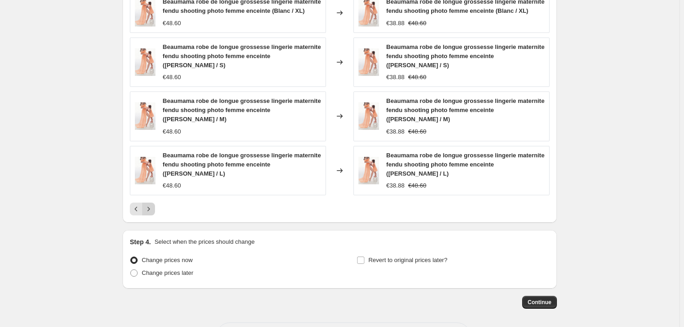
click at [153, 204] on icon "Next" at bounding box center [148, 208] width 9 height 9
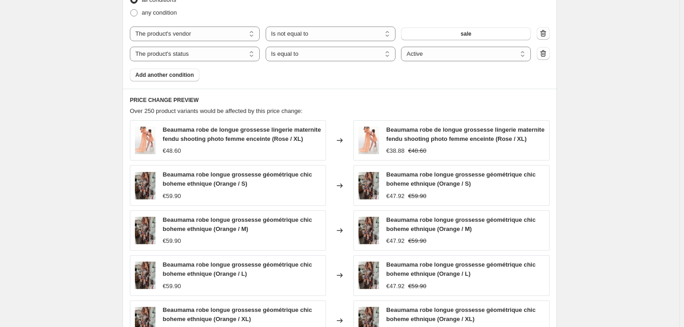
scroll to position [640, 0]
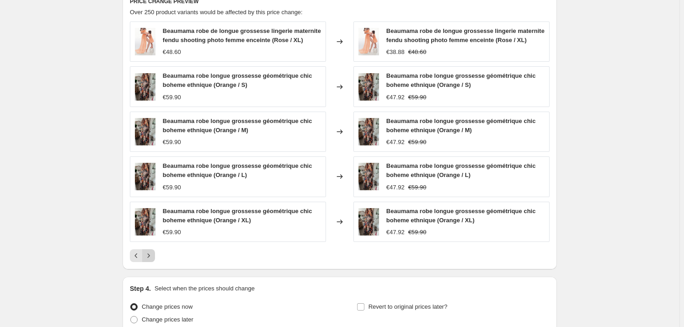
click at [153, 254] on icon "Next" at bounding box center [148, 255] width 9 height 9
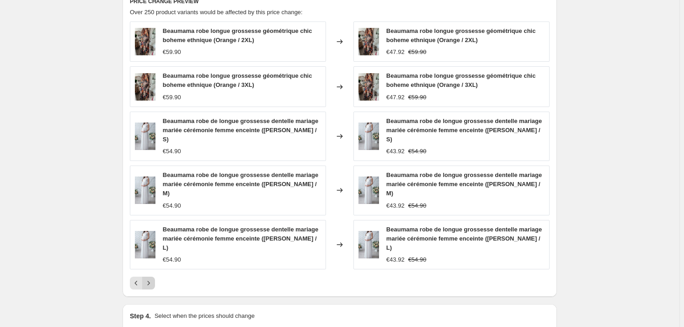
click at [155, 277] on button "Next" at bounding box center [148, 283] width 13 height 13
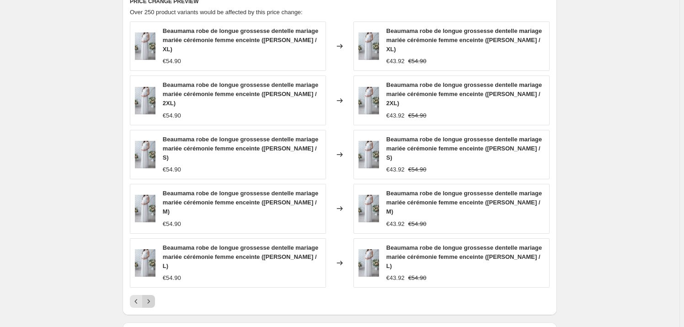
click at [153, 297] on icon "Next" at bounding box center [148, 301] width 9 height 9
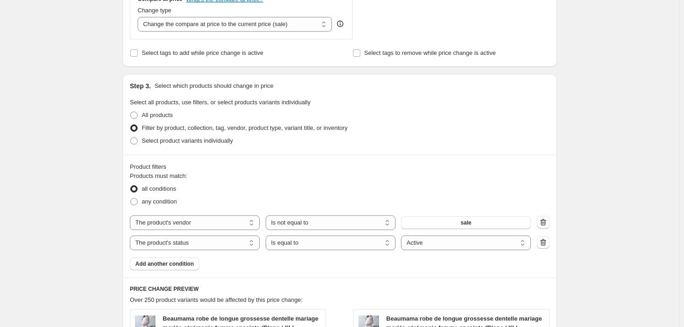
scroll to position [350, 0]
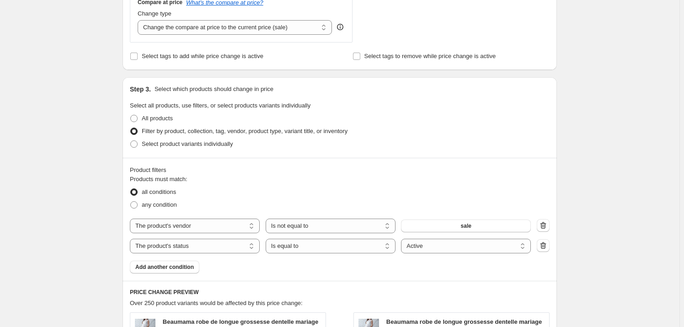
click at [472, 180] on fieldset "Products must match: all conditions any condition" at bounding box center [340, 193] width 420 height 37
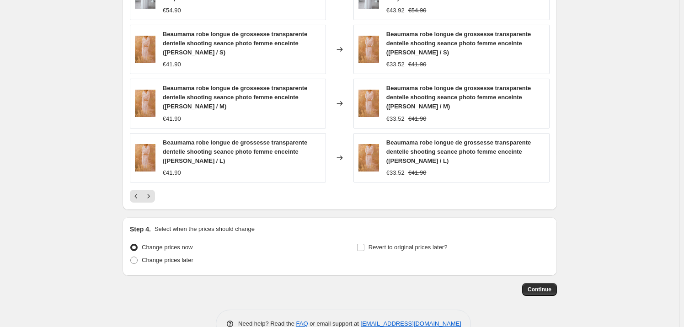
scroll to position [751, 0]
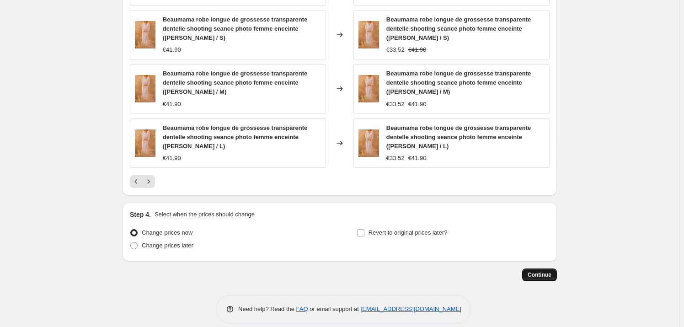
click at [535, 271] on span "Continue" at bounding box center [539, 274] width 24 height 7
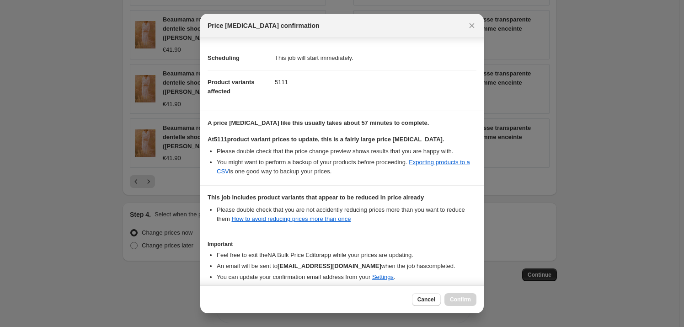
scroll to position [107, 0]
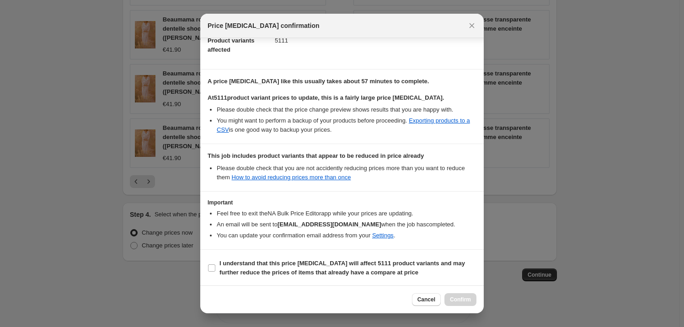
click at [414, 228] on li "An email will be sent to [EMAIL_ADDRESS][DOMAIN_NAME] when the job has complete…" at bounding box center [347, 224] width 260 height 9
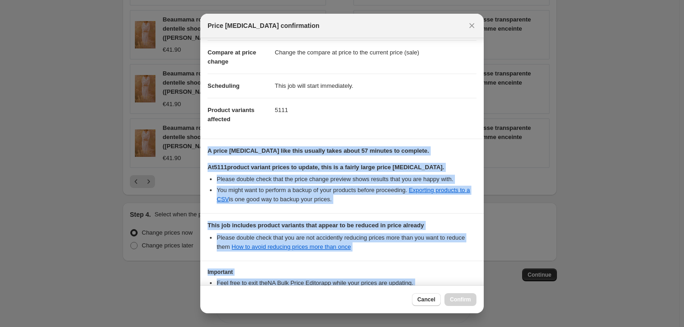
scroll to position [0, 0]
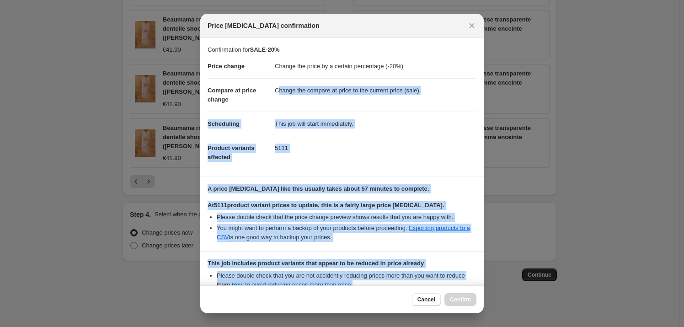
drag, startPoint x: 413, startPoint y: 234, endPoint x: 278, endPoint y: 97, distance: 192.6
click at [278, 97] on div "Confirmation for SALE-20% Price change Change the price by a certain percentage…" at bounding box center [341, 161] width 283 height 247
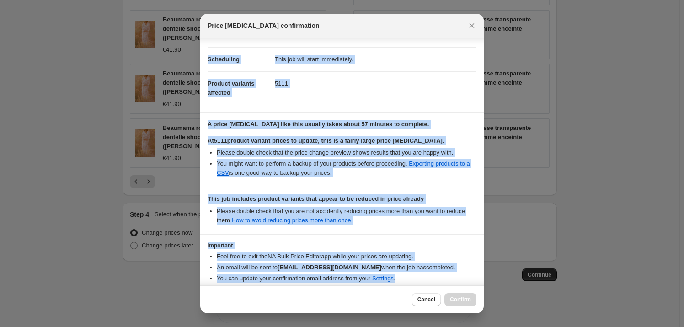
scroll to position [107, 0]
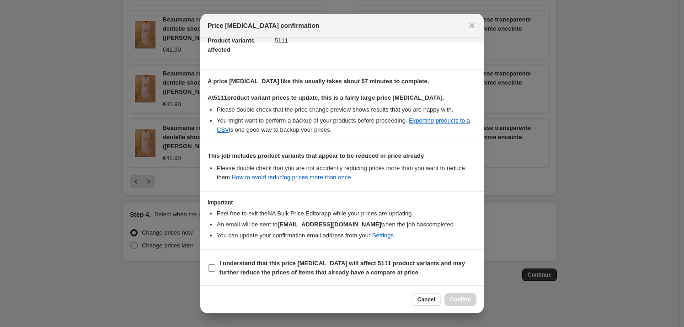
click at [397, 268] on span "I understand that this price [MEDICAL_DATA] will affect 5111 product variants a…" at bounding box center [347, 268] width 257 height 18
click at [215, 268] on input "I understand that this price [MEDICAL_DATA] will affect 5111 product variants a…" at bounding box center [211, 267] width 7 height 7
click at [400, 267] on span "I understand that this price [MEDICAL_DATA] will affect 5111 product variants a…" at bounding box center [347, 268] width 257 height 18
click at [215, 267] on input "I understand that this price [MEDICAL_DATA] will affect 5111 product variants a…" at bounding box center [211, 267] width 7 height 7
checkbox input "false"
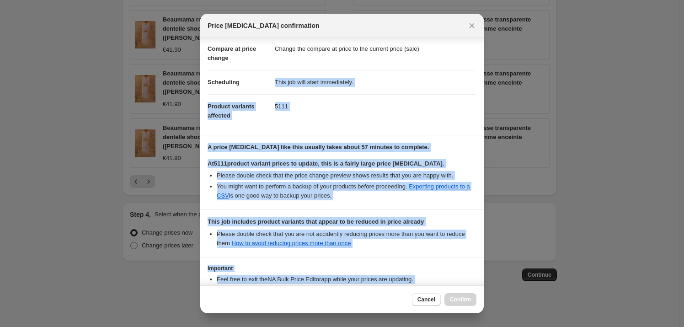
scroll to position [0, 0]
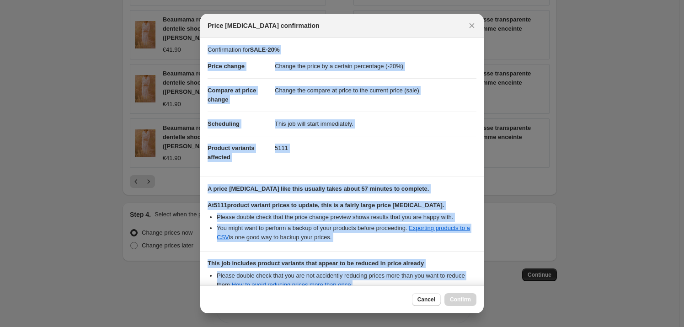
drag, startPoint x: 419, startPoint y: 277, endPoint x: 206, endPoint y: 43, distance: 315.4
click at [206, 43] on div "Confirmation for SALE-20% Price change Change the price by a certain percentage…" at bounding box center [341, 161] width 283 height 247
copy div "Confirmation for SALE-20% Price change Change the price by a certain percentage…"
click at [470, 30] on button "Close" at bounding box center [471, 25] width 13 height 13
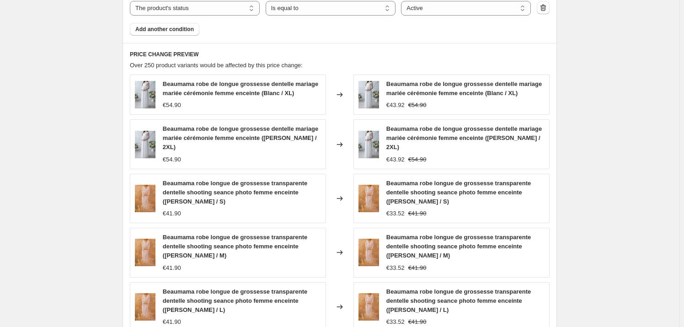
scroll to position [668, 0]
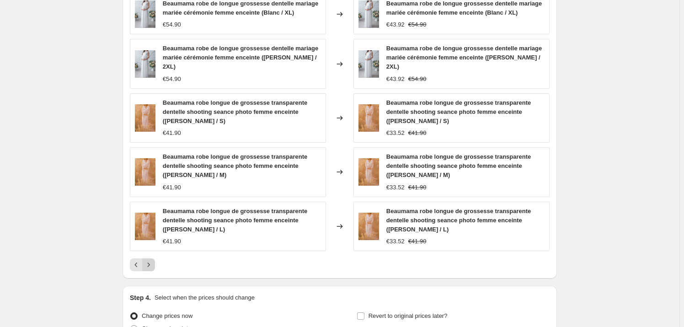
click at [150, 260] on icon "Next" at bounding box center [148, 264] width 9 height 9
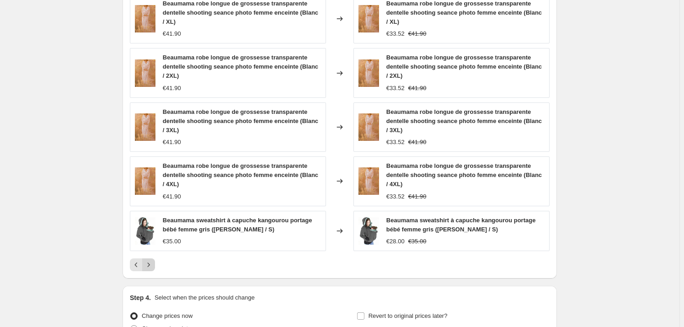
click at [152, 261] on icon "Next" at bounding box center [148, 264] width 9 height 9
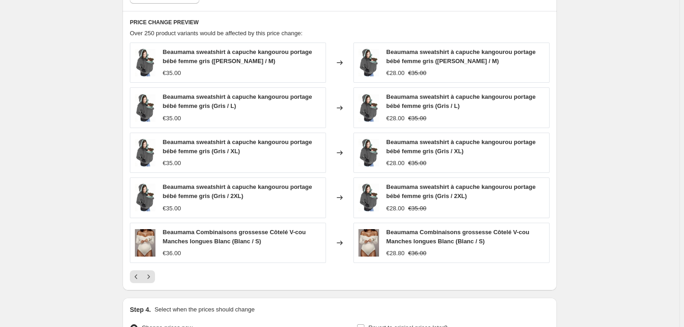
scroll to position [682, 0]
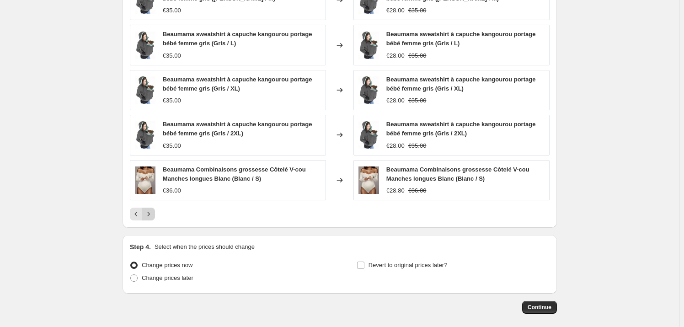
click at [152, 216] on icon "Next" at bounding box center [148, 213] width 9 height 9
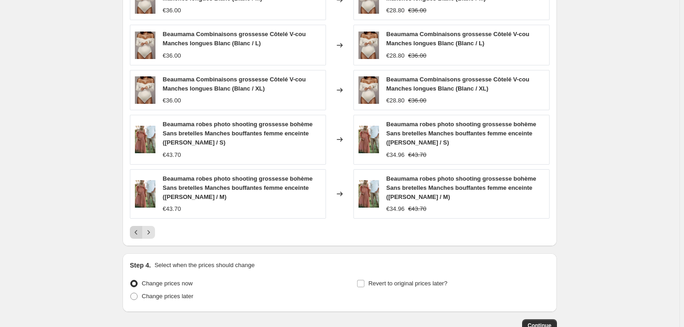
click at [141, 234] on icon "Previous" at bounding box center [136, 232] width 9 height 9
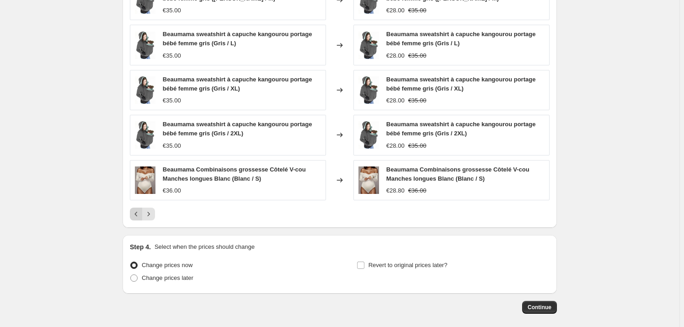
click at [138, 215] on icon "Previous" at bounding box center [136, 213] width 9 height 9
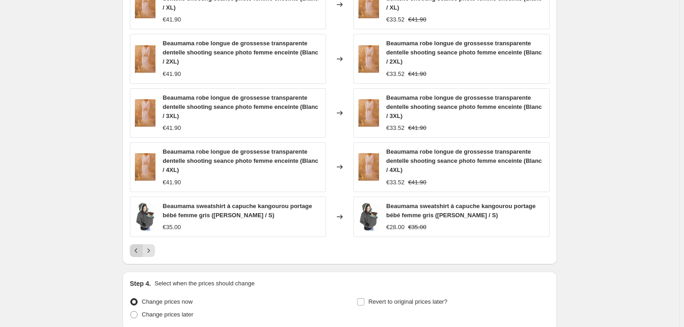
click at [135, 247] on icon "Previous" at bounding box center [136, 250] width 9 height 9
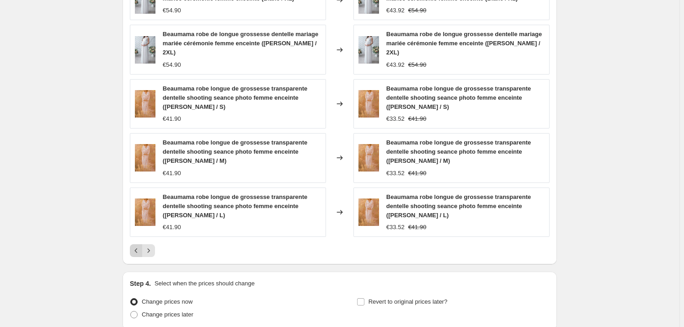
click at [135, 246] on icon "Previous" at bounding box center [136, 250] width 9 height 9
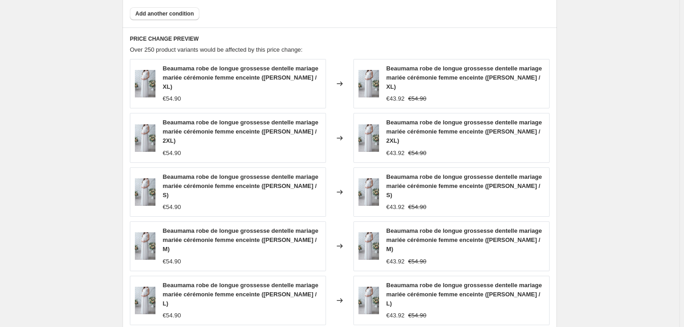
scroll to position [599, 0]
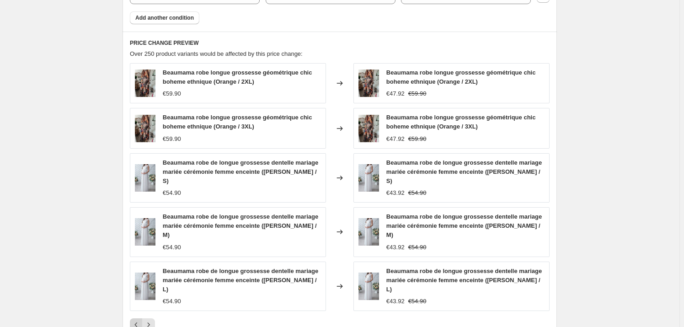
click at [141, 320] on icon "Previous" at bounding box center [136, 324] width 9 height 9
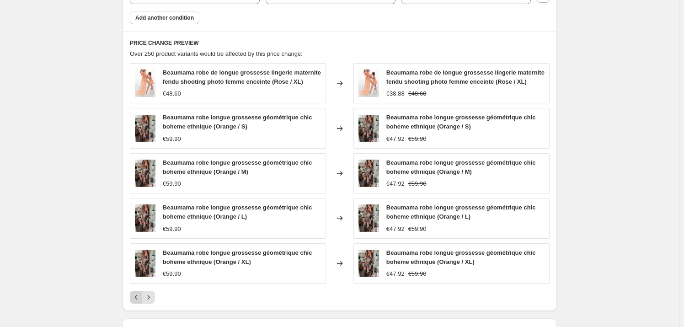
click at [135, 296] on icon "Previous" at bounding box center [136, 297] width 9 height 9
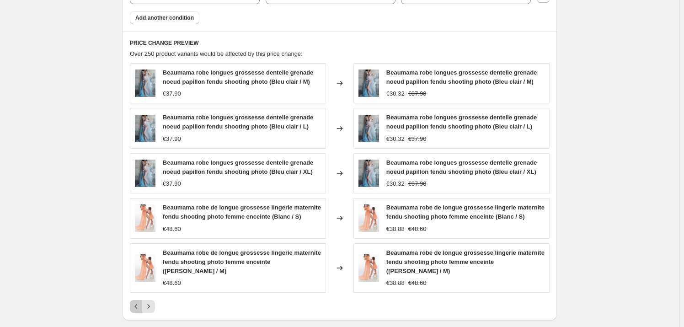
click at [133, 300] on button "Previous" at bounding box center [136, 306] width 13 height 13
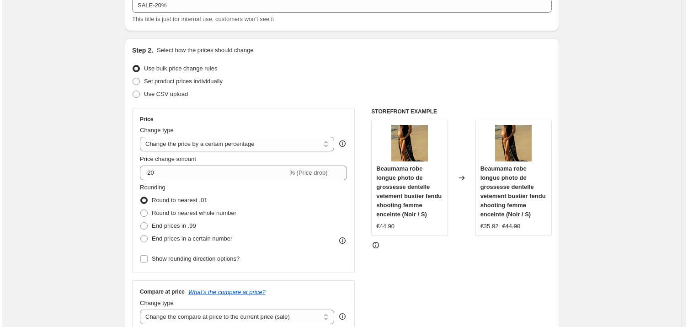
scroll to position [0, 0]
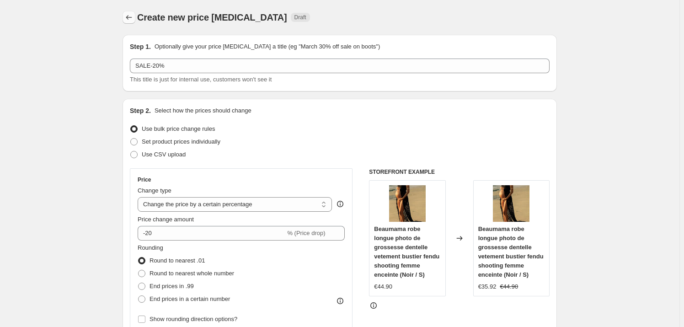
click at [133, 14] on icon "Price change jobs" at bounding box center [128, 17] width 9 height 9
